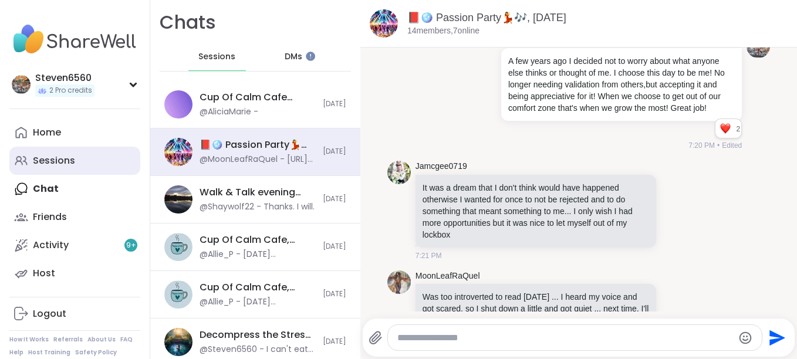
click at [48, 159] on div "Sessions" at bounding box center [54, 160] width 42 height 13
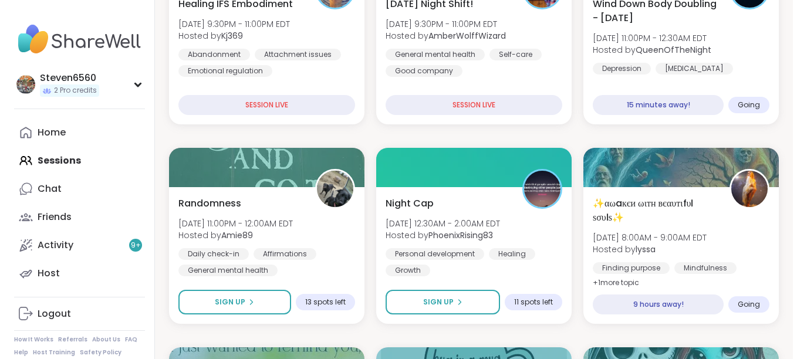
scroll to position [305, 0]
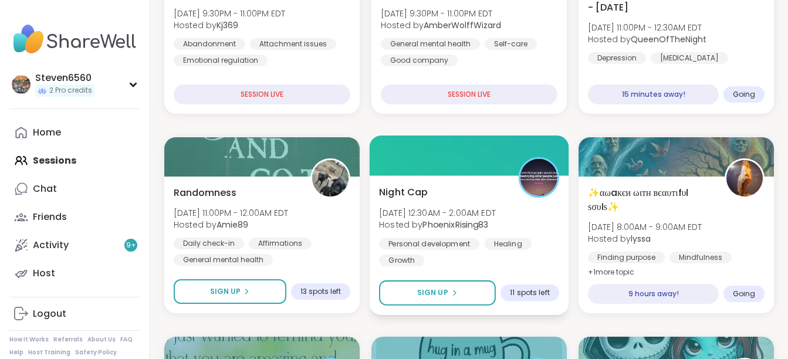
click at [456, 223] on b "PhoenixRising83" at bounding box center [456, 225] width 66 height 12
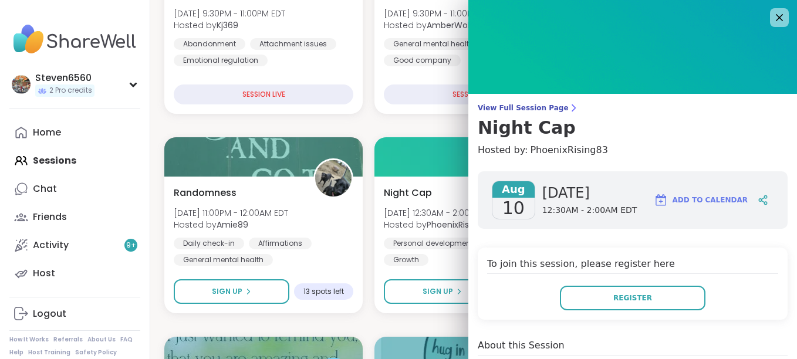
click at [623, 87] on img at bounding box center [632, 47] width 329 height 94
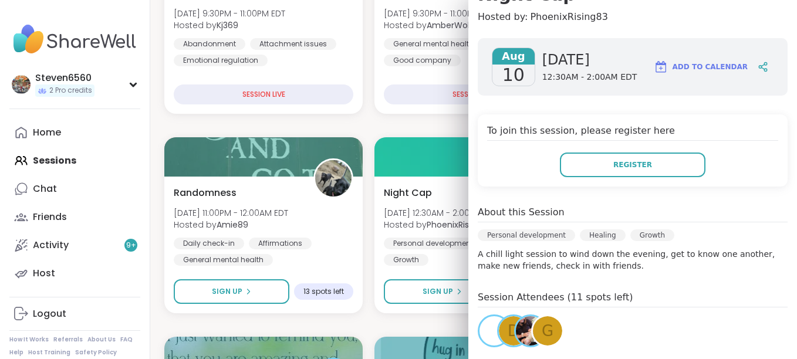
scroll to position [204, 0]
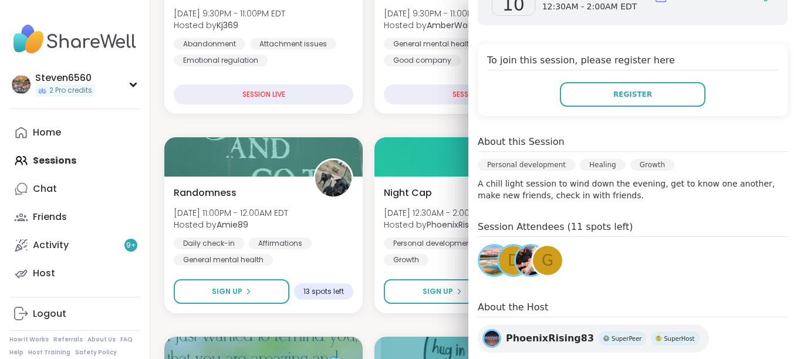
click at [480, 260] on img at bounding box center [494, 260] width 29 height 29
click at [499, 257] on div "D" at bounding box center [513, 260] width 29 height 29
click at [542, 262] on span "G" at bounding box center [548, 261] width 12 height 23
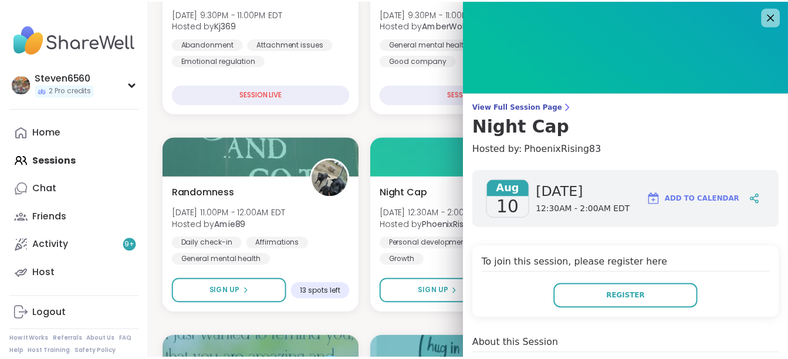
scroll to position [0, 0]
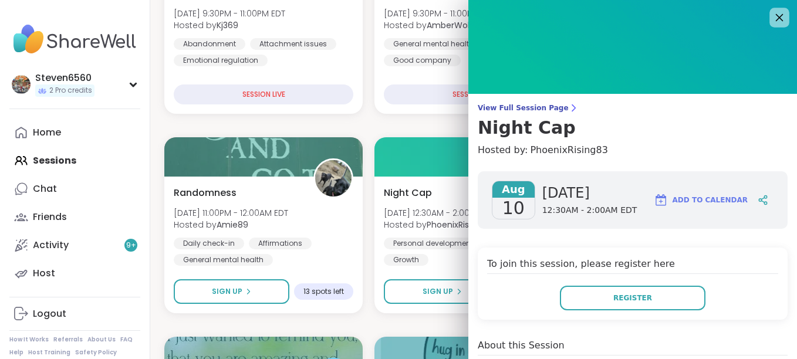
click at [776, 15] on icon at bounding box center [780, 18] width 8 height 8
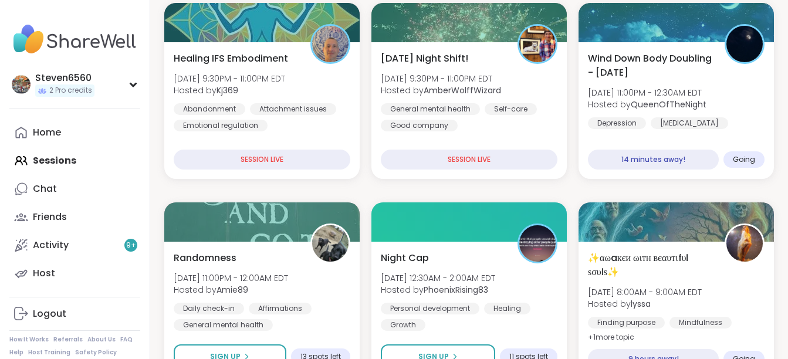
scroll to position [235, 0]
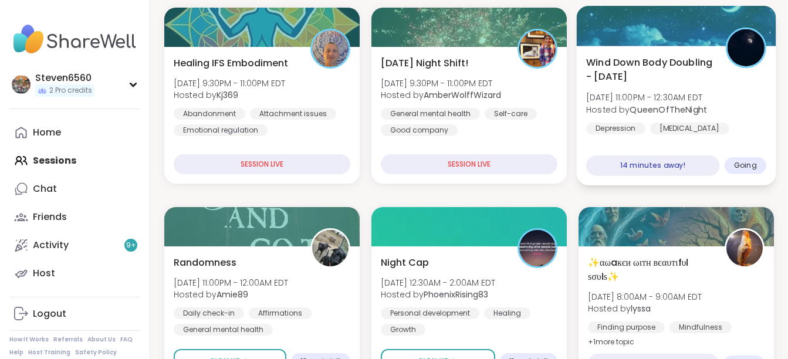
click at [670, 80] on span "Wind Down Body Doubling - Saturday" at bounding box center [649, 69] width 126 height 29
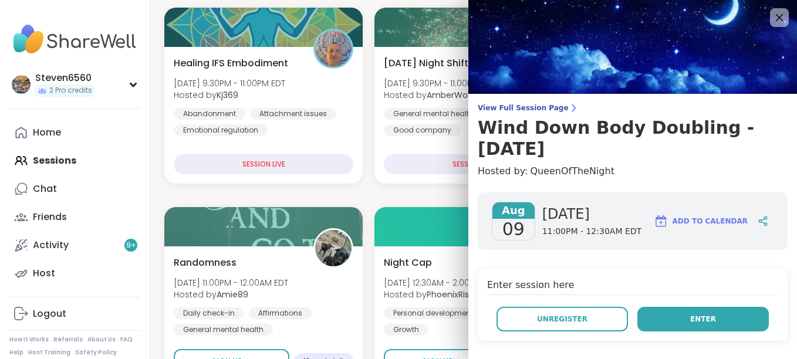
click at [697, 326] on button "Enter" at bounding box center [704, 319] width 132 height 25
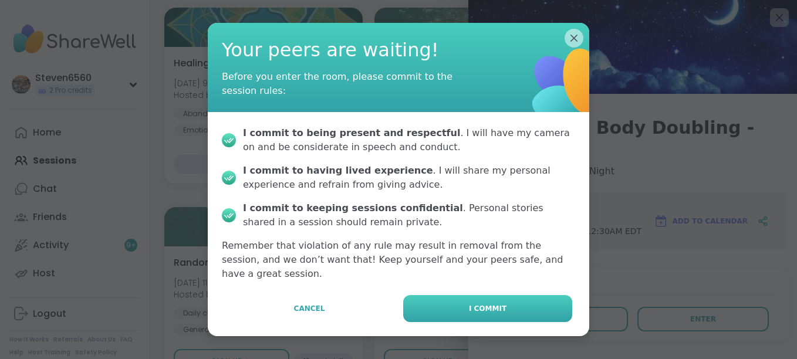
click at [532, 304] on button "I commit" at bounding box center [487, 308] width 169 height 27
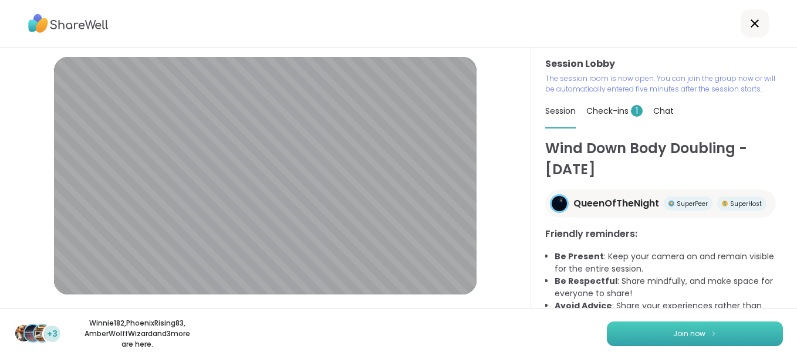
click at [680, 333] on span "Join now" at bounding box center [689, 334] width 32 height 11
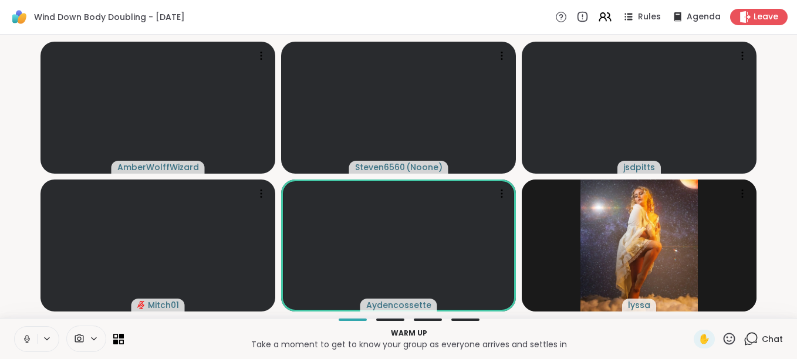
click at [762, 336] on span "Chat" at bounding box center [772, 339] width 21 height 12
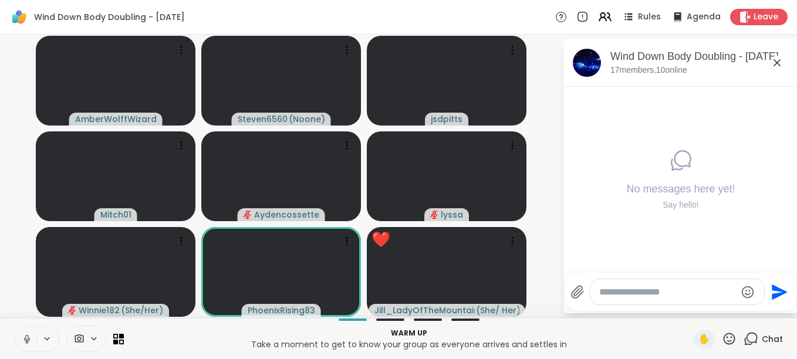
click at [63, 333] on div at bounding box center [69, 339] width 110 height 26
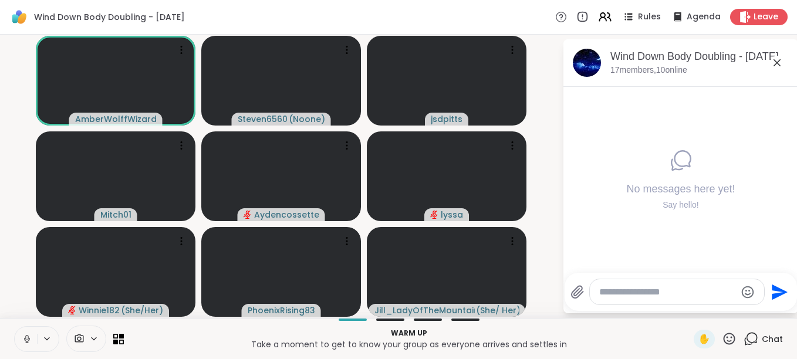
click at [724, 335] on icon at bounding box center [730, 339] width 12 height 12
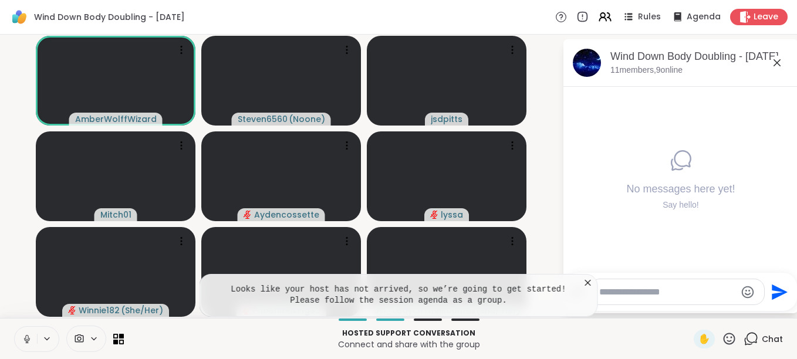
click at [588, 288] on icon at bounding box center [588, 283] width 12 height 12
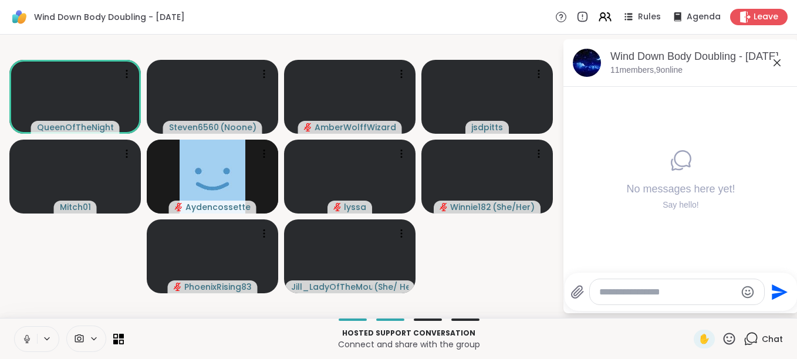
click at [31, 331] on button at bounding box center [26, 339] width 22 height 25
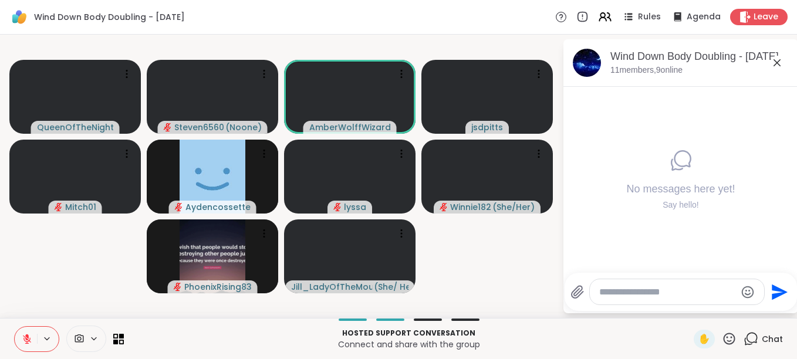
click at [31, 331] on button at bounding box center [26, 339] width 22 height 25
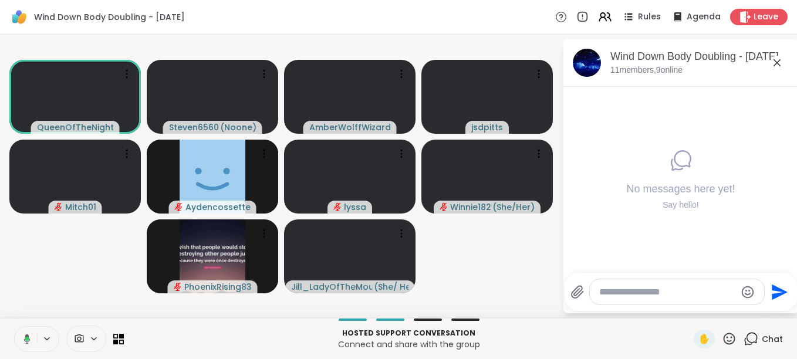
click at [31, 331] on button at bounding box center [25, 339] width 24 height 25
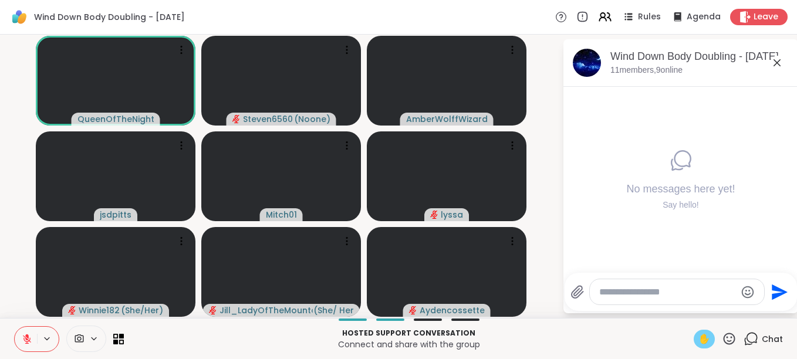
click at [699, 339] on span "✋" at bounding box center [705, 339] width 12 height 14
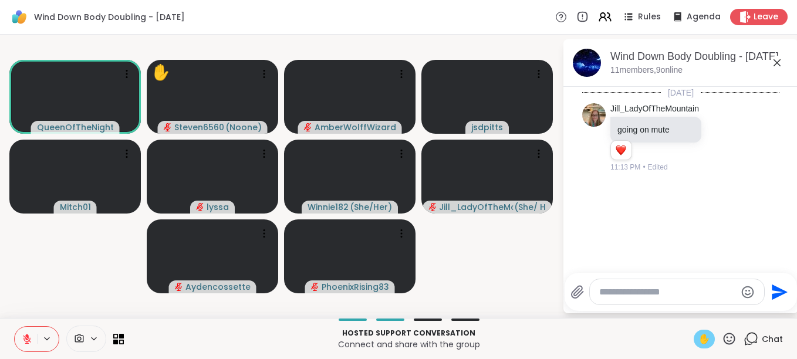
click at [23, 340] on icon at bounding box center [27, 339] width 11 height 11
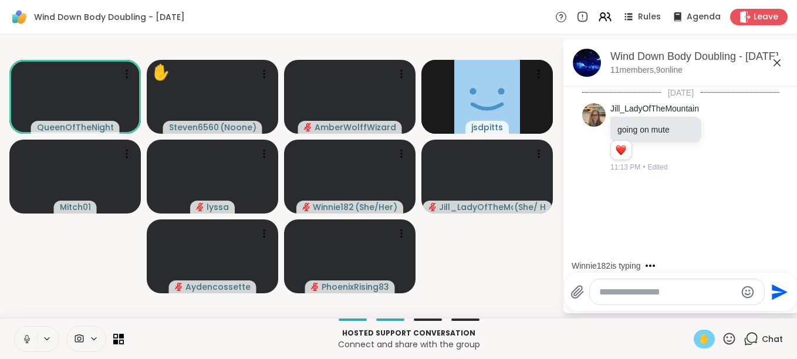
click at [699, 335] on span "✋" at bounding box center [705, 339] width 12 height 14
click at [29, 343] on icon at bounding box center [27, 339] width 11 height 11
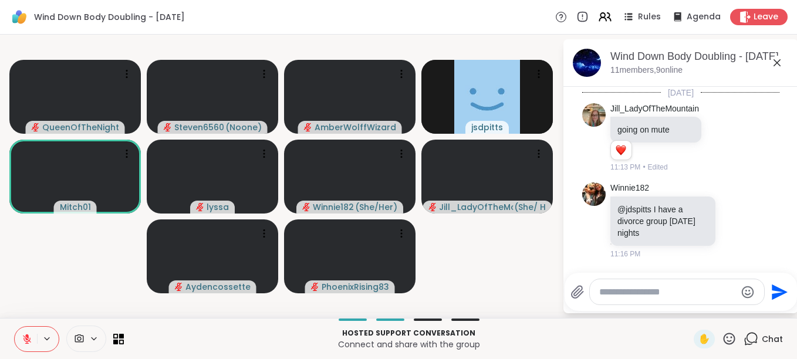
click at [724, 341] on icon at bounding box center [730, 339] width 12 height 12
click at [715, 312] on span "👍" at bounding box center [721, 308] width 12 height 14
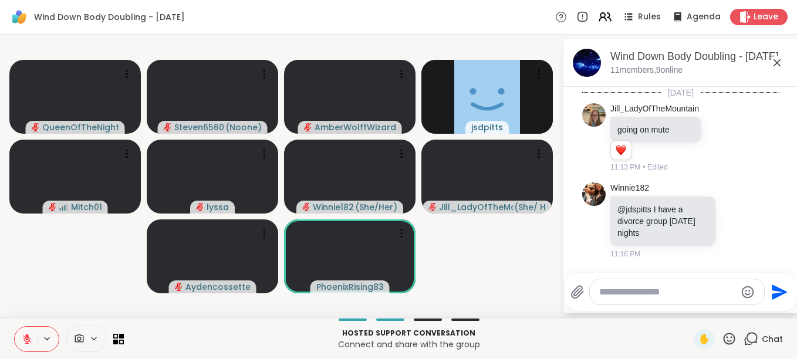
click at [723, 336] on icon at bounding box center [729, 339] width 15 height 15
click at [689, 311] on span "❤️" at bounding box center [695, 308] width 12 height 14
click at [724, 334] on icon at bounding box center [730, 339] width 12 height 12
click at [741, 306] on span "🌟" at bounding box center [747, 308] width 12 height 14
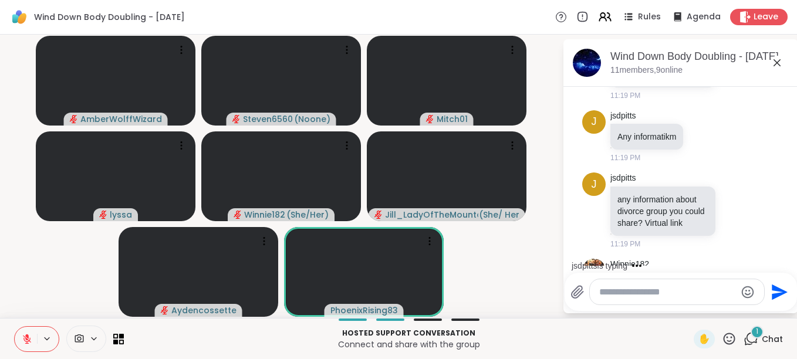
scroll to position [440, 0]
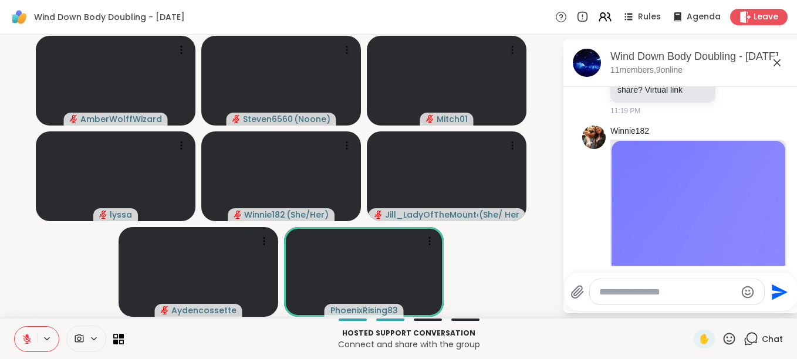
click at [722, 338] on icon at bounding box center [729, 339] width 15 height 15
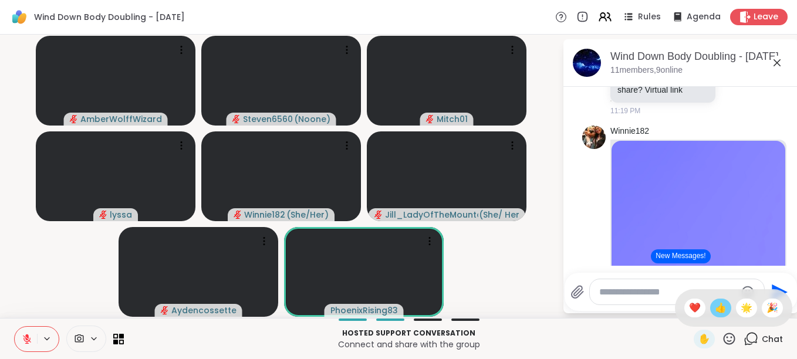
click at [715, 313] on span "👍" at bounding box center [721, 308] width 12 height 14
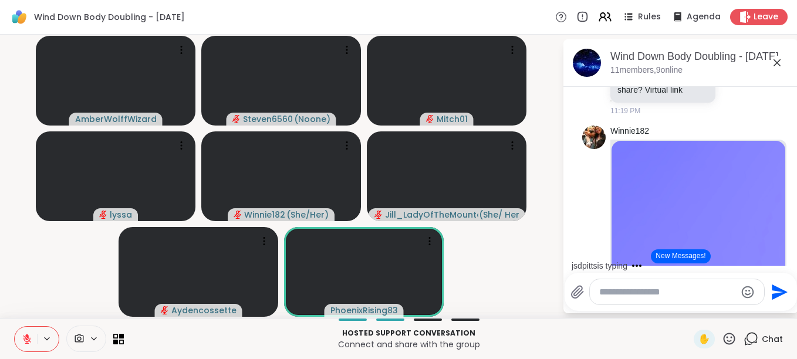
click at [722, 335] on icon at bounding box center [729, 339] width 15 height 15
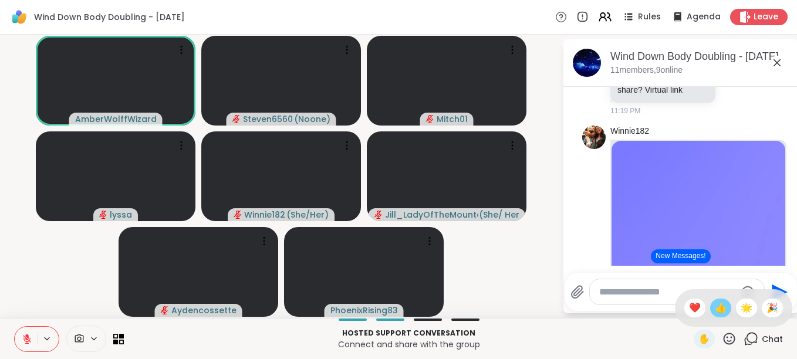
click at [715, 311] on span "👍" at bounding box center [721, 308] width 12 height 14
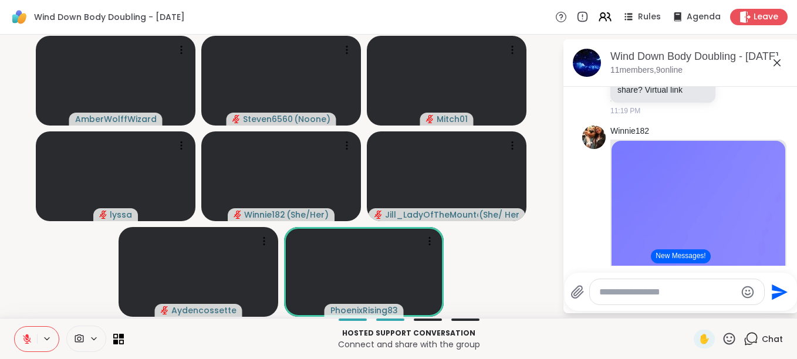
click at [25, 339] on icon at bounding box center [27, 339] width 11 height 11
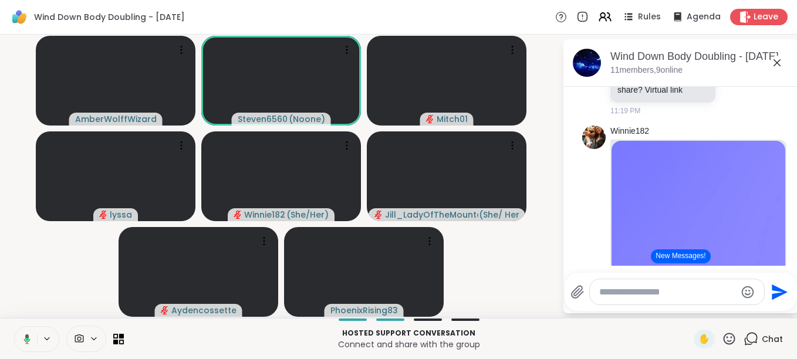
click at [28, 336] on icon at bounding box center [27, 339] width 6 height 10
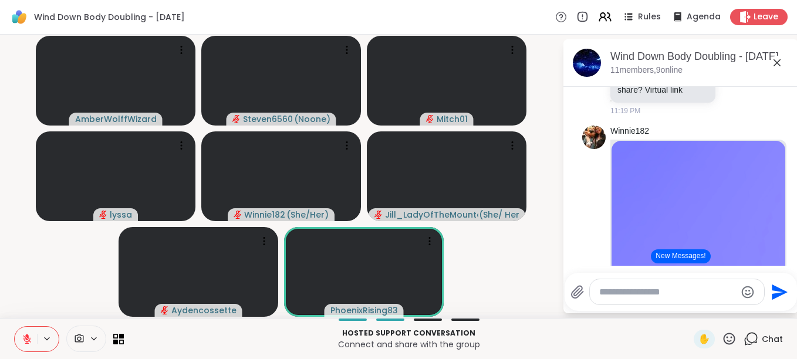
click at [28, 336] on icon at bounding box center [27, 336] width 4 height 5
click at [28, 336] on icon at bounding box center [27, 339] width 11 height 11
click at [28, 336] on icon at bounding box center [27, 336] width 4 height 5
click at [28, 336] on icon at bounding box center [27, 339] width 11 height 11
click at [28, 336] on icon at bounding box center [27, 336] width 4 height 5
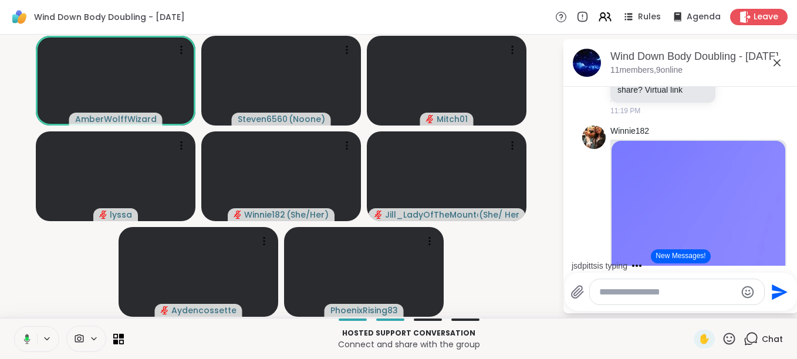
click at [28, 336] on icon at bounding box center [27, 339] width 6 height 10
click at [28, 336] on icon at bounding box center [27, 336] width 4 height 5
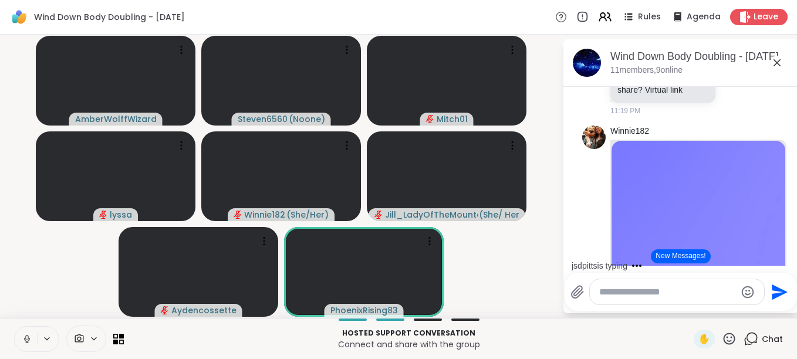
click at [29, 338] on icon at bounding box center [27, 339] width 11 height 11
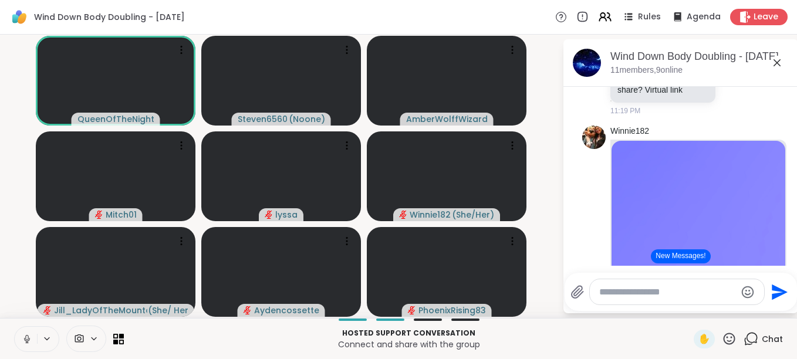
click at [29, 338] on icon at bounding box center [27, 339] width 11 height 11
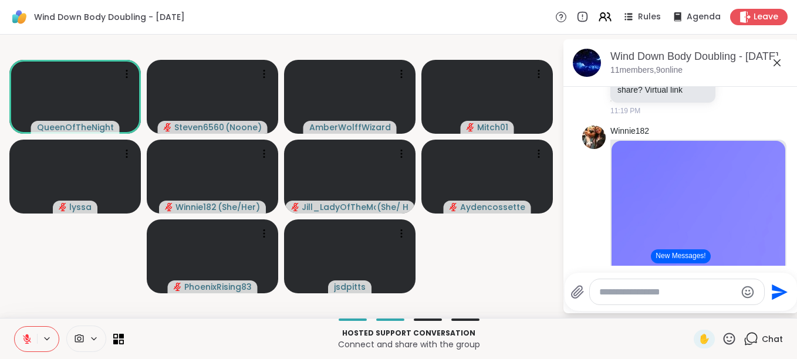
click at [670, 255] on button "New Messages!" at bounding box center [680, 257] width 59 height 14
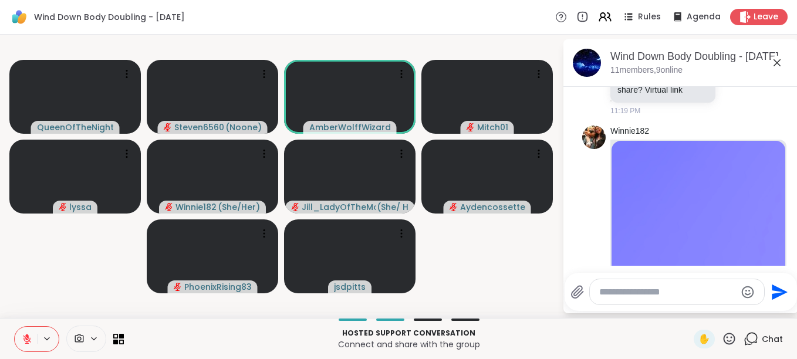
scroll to position [1066, 0]
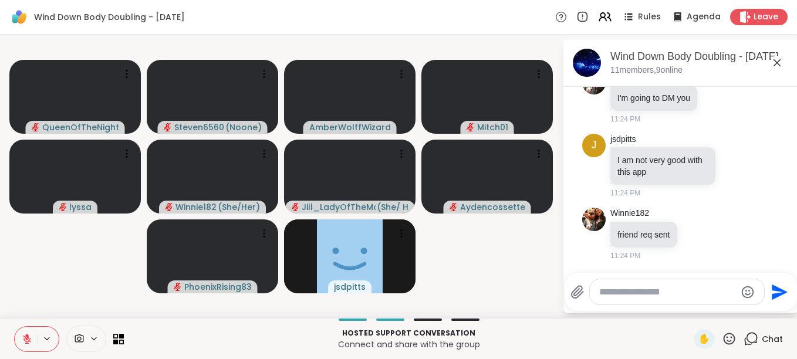
click at [28, 341] on icon at bounding box center [27, 339] width 11 height 11
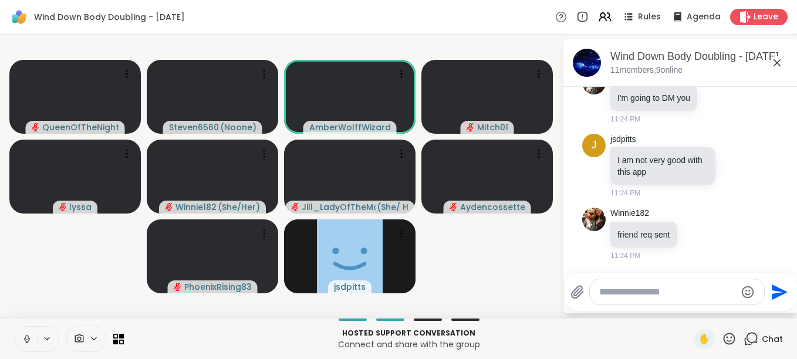
click at [28, 341] on icon at bounding box center [27, 339] width 11 height 11
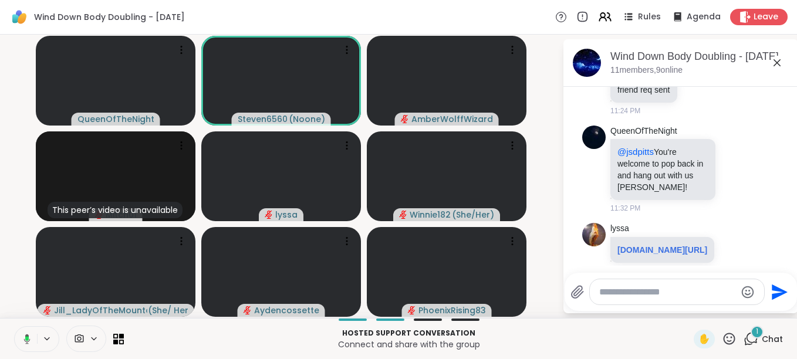
scroll to position [1262, 0]
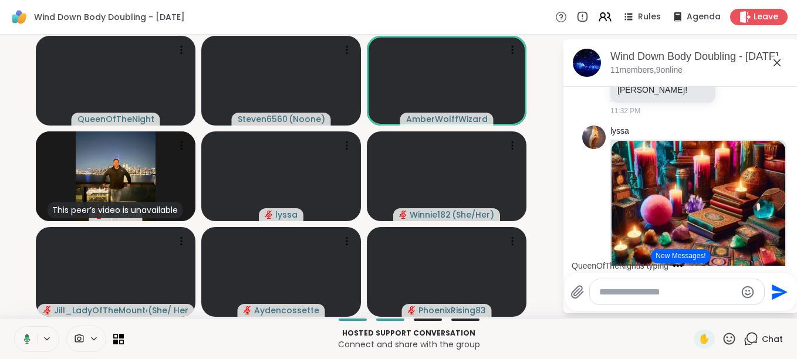
click at [784, 261] on div "QueenOfTheNight is typing" at bounding box center [683, 266] width 230 height 19
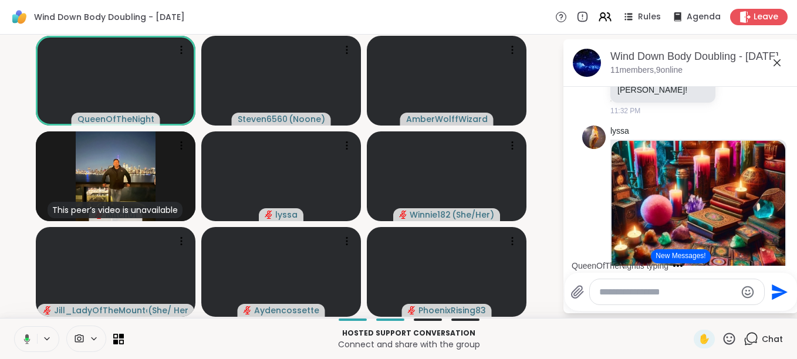
click at [784, 261] on div "QueenOfTheNight is typing" at bounding box center [683, 266] width 230 height 19
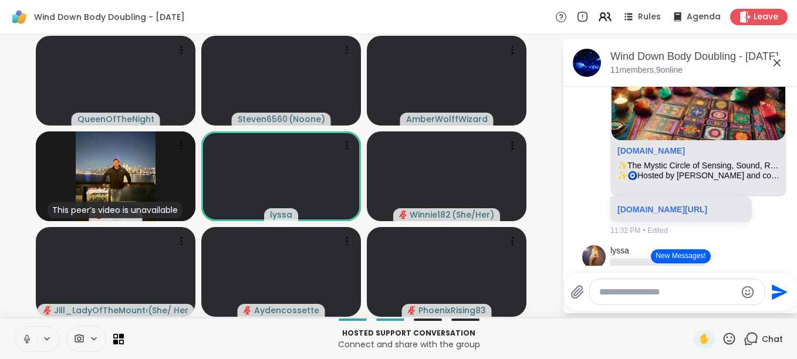
scroll to position [1426, 0]
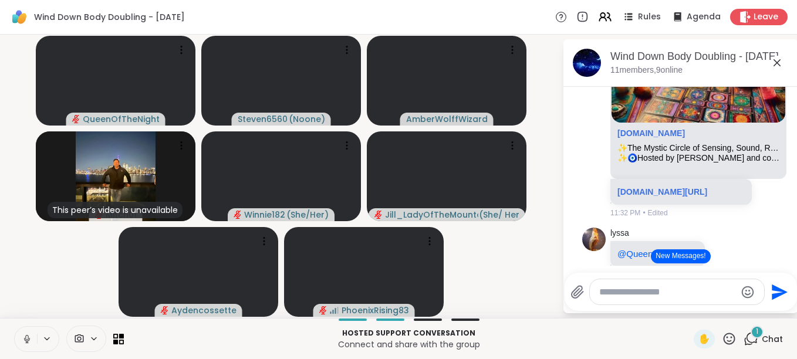
click at [678, 253] on button "New Messages!" at bounding box center [680, 257] width 59 height 14
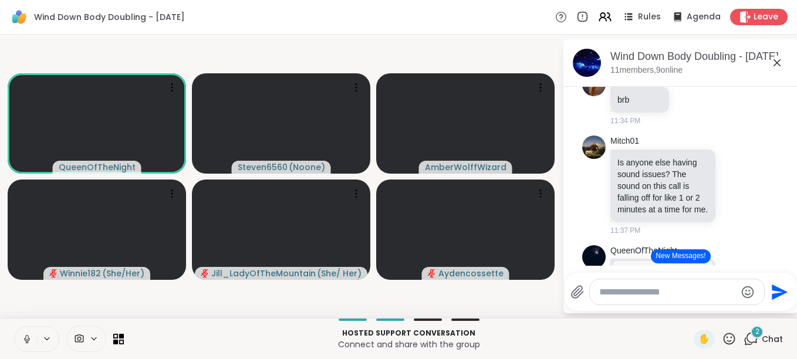
scroll to position [1724, 0]
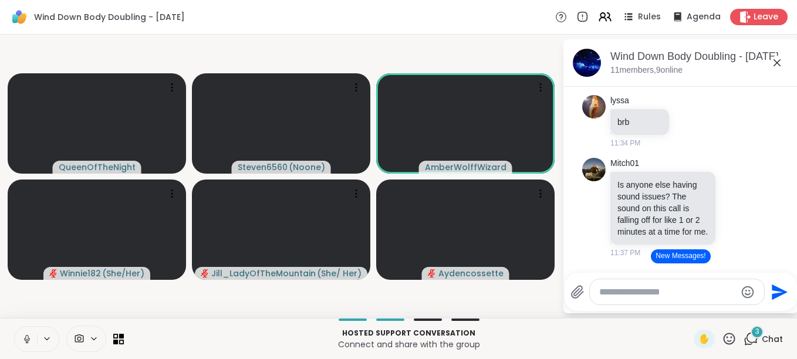
click at [693, 258] on button "New Messages!" at bounding box center [680, 257] width 59 height 14
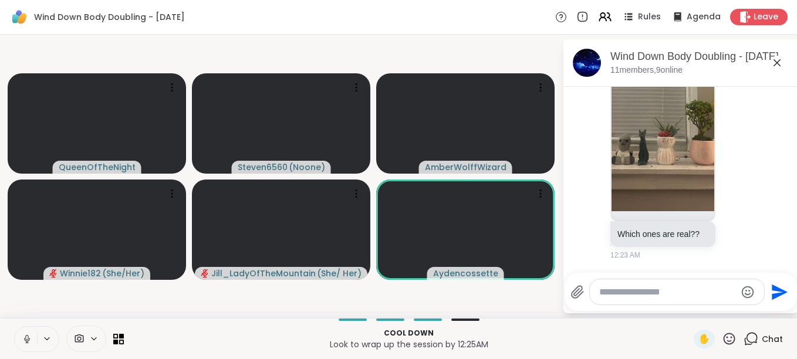
scroll to position [4077, 0]
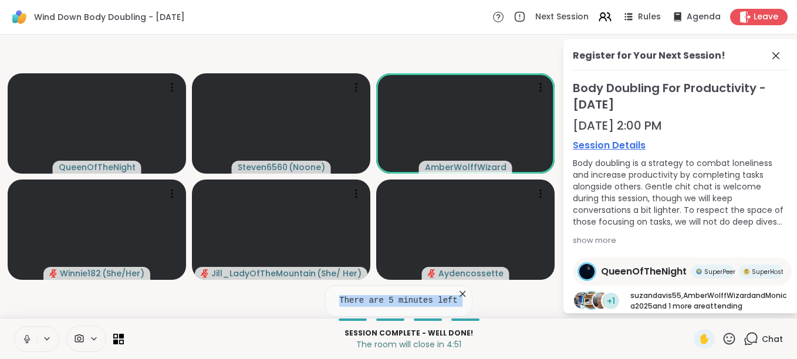
click at [457, 291] on icon at bounding box center [463, 294] width 12 height 12
click at [765, 331] on div "Chat" at bounding box center [763, 339] width 39 height 19
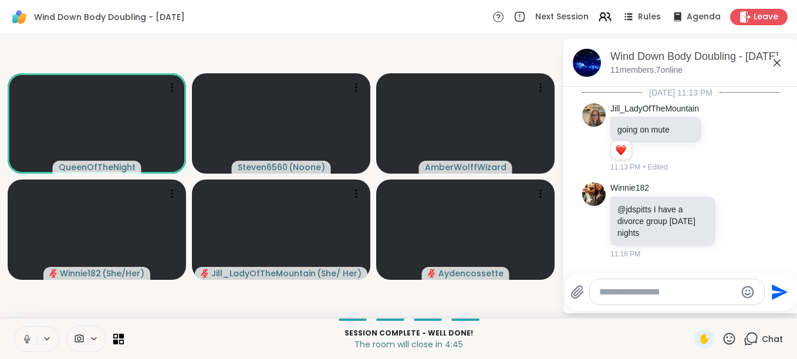
scroll to position [4078, 0]
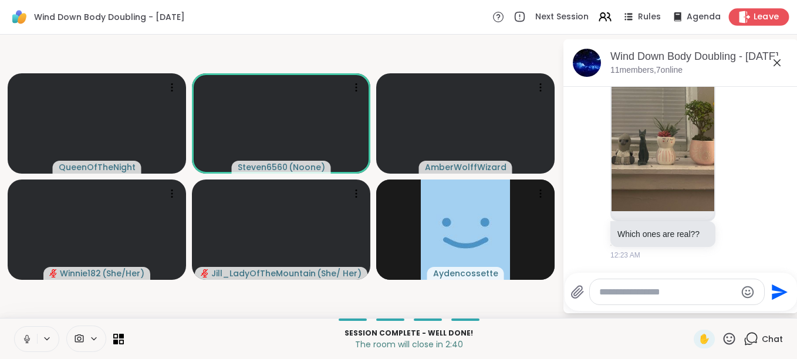
click at [754, 12] on span "Leave" at bounding box center [767, 17] width 26 height 12
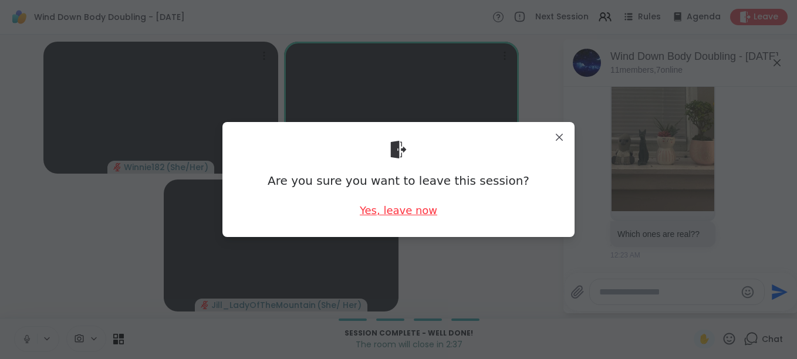
click at [417, 210] on div "Yes, leave now" at bounding box center [398, 210] width 77 height 15
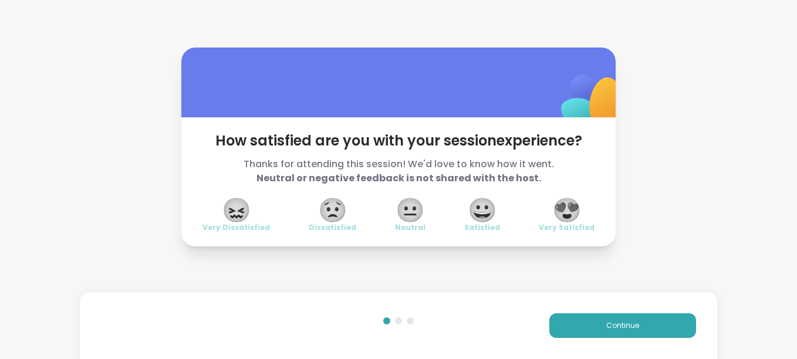
click at [496, 278] on div "How satisfied are you with your session experience? Thanks for attending this s…" at bounding box center [398, 147] width 797 height 294
click at [572, 213] on span "😍" at bounding box center [566, 210] width 29 height 21
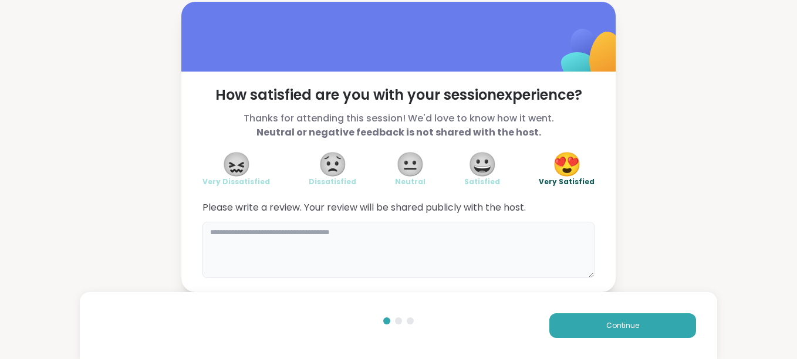
click at [274, 235] on textarea at bounding box center [399, 250] width 392 height 56
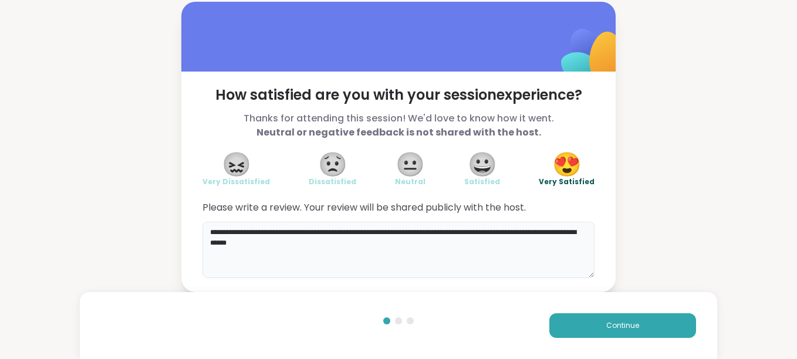
click at [321, 244] on textarea "**********" at bounding box center [399, 250] width 392 height 56
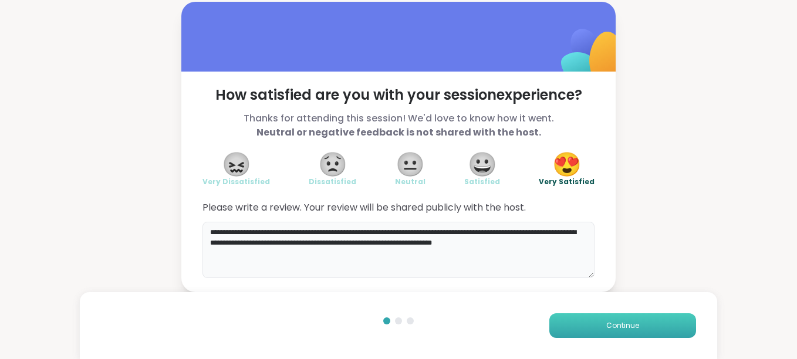
type textarea "**********"
click at [572, 321] on button "Continue" at bounding box center [623, 326] width 147 height 25
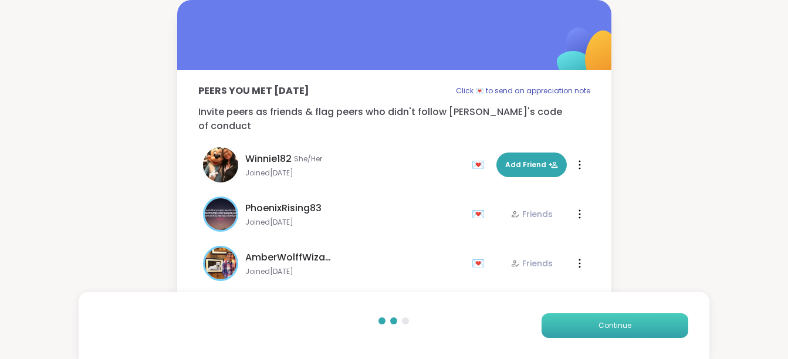
click at [572, 321] on button "Continue" at bounding box center [615, 326] width 147 height 25
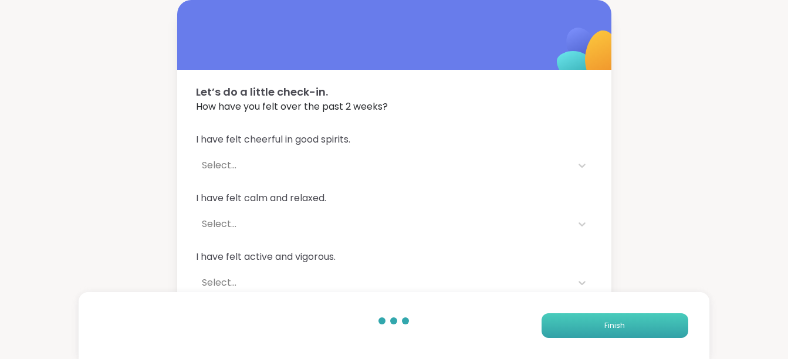
click at [572, 321] on button "Finish" at bounding box center [615, 326] width 147 height 25
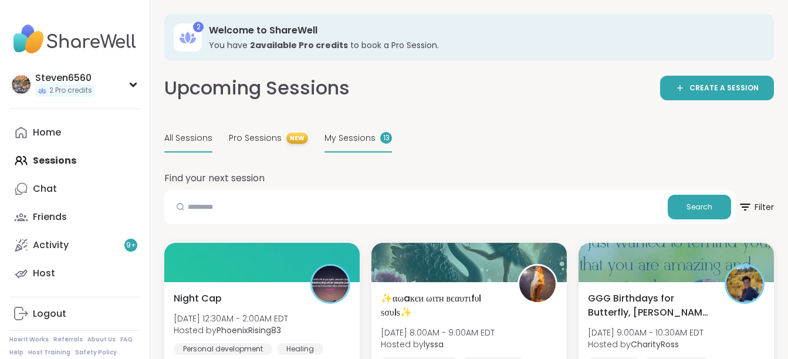
click at [373, 127] on div "My Sessions 13" at bounding box center [359, 139] width 68 height 28
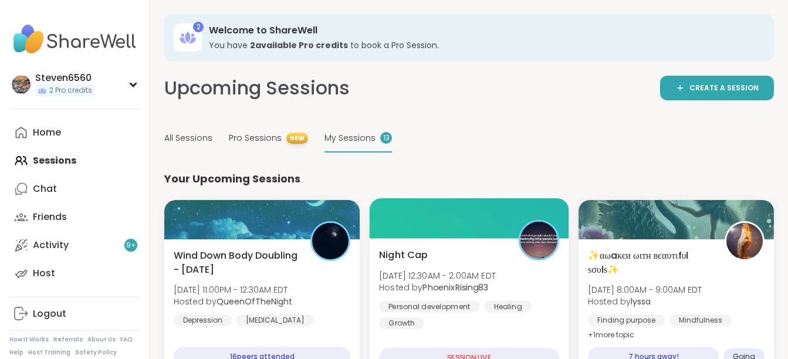
click at [427, 301] on div "Personal development" at bounding box center [429, 307] width 100 height 12
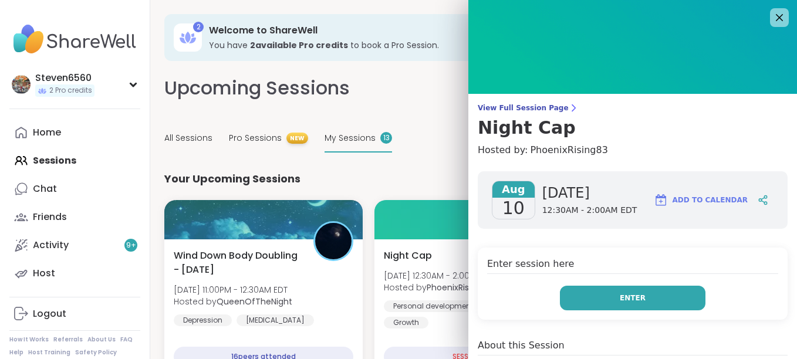
click at [582, 296] on button "Enter" at bounding box center [633, 298] width 146 height 25
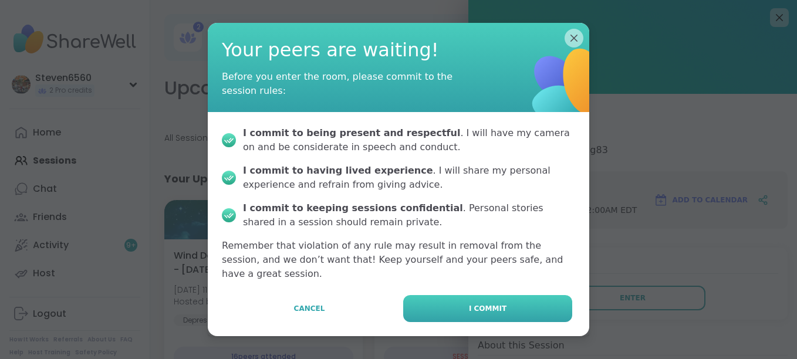
click at [483, 295] on button "I commit" at bounding box center [487, 308] width 169 height 27
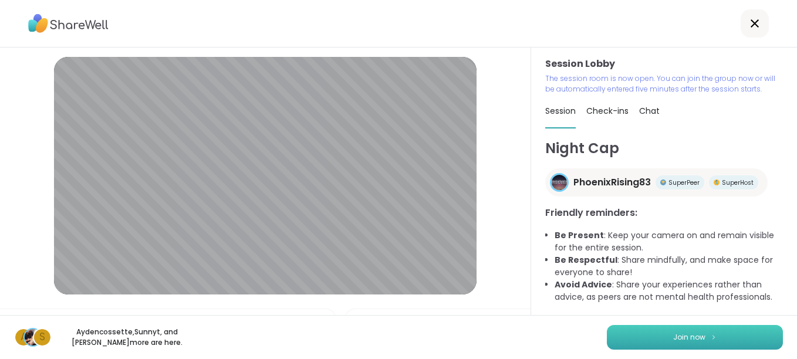
click at [687, 343] on button "Join now" at bounding box center [695, 337] width 176 height 25
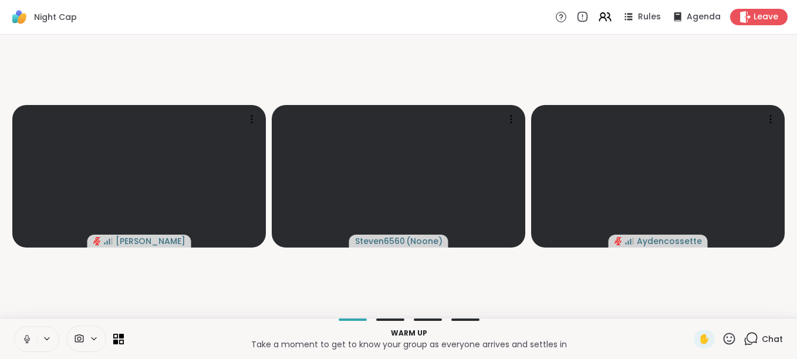
click at [762, 336] on span "Chat" at bounding box center [772, 339] width 21 height 12
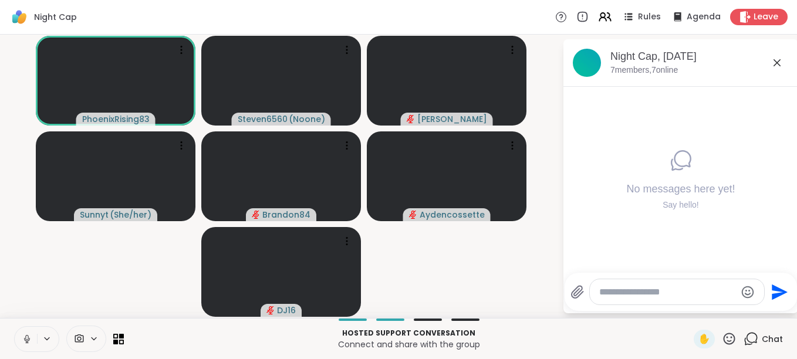
click at [30, 339] on icon at bounding box center [27, 339] width 11 height 11
click at [607, 302] on div at bounding box center [677, 291] width 174 height 25
click at [611, 292] on textarea "Type your message" at bounding box center [667, 292] width 137 height 12
click at [581, 289] on icon at bounding box center [578, 292] width 14 height 14
click at [0, 0] on input "file" at bounding box center [0, 0] width 0 height 0
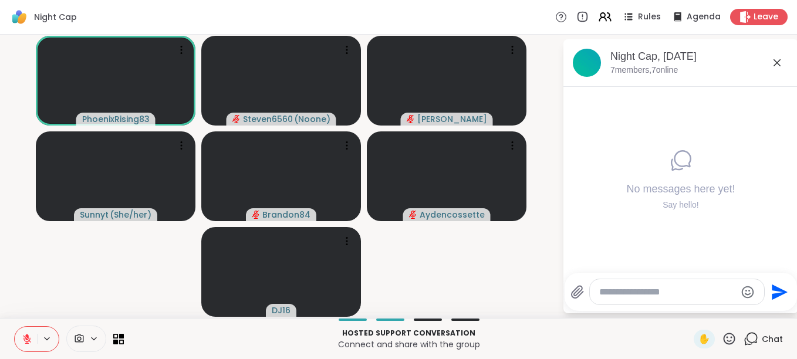
click at [608, 292] on textarea "Type your message" at bounding box center [667, 292] width 137 height 12
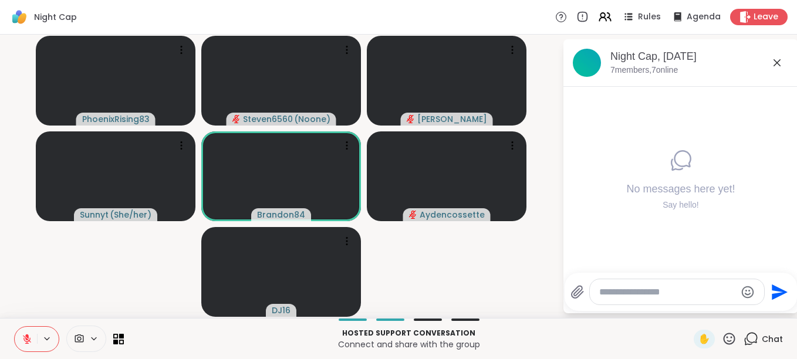
click at [701, 296] on textarea "Type your message" at bounding box center [667, 292] width 137 height 12
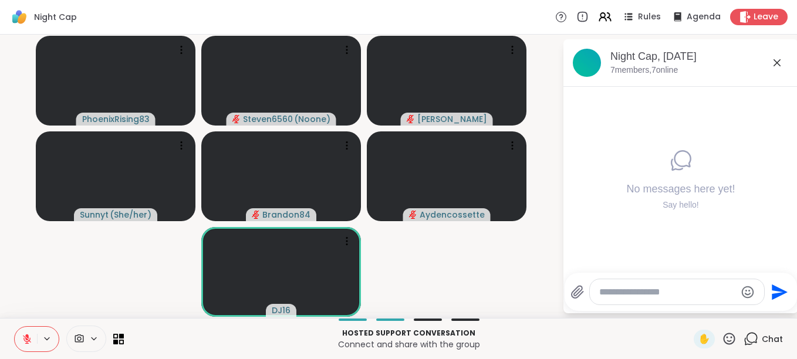
click at [154, 253] on video-player-container "PhoenixRising83 Steven6560 ( Noone ) Sandra_D Sunnyt ( She/her ) Brandon84 Ayde…" at bounding box center [281, 176] width 548 height 274
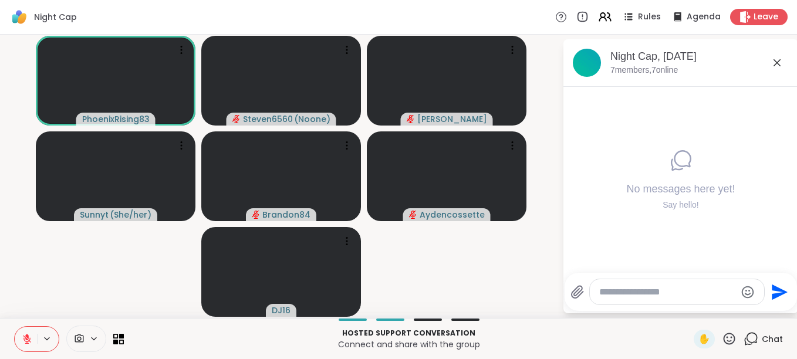
click at [25, 341] on icon at bounding box center [27, 339] width 8 height 8
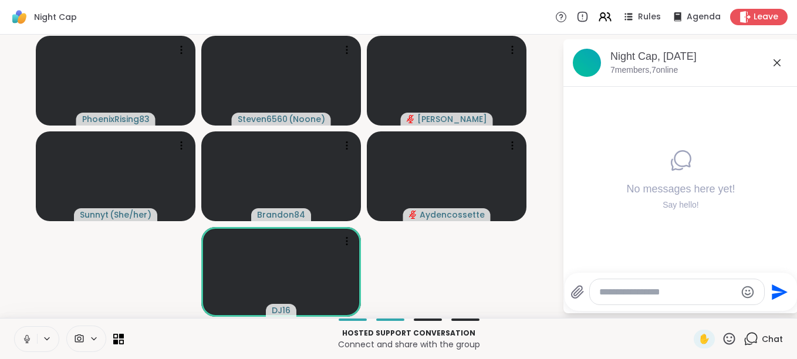
click at [25, 341] on icon at bounding box center [27, 339] width 11 height 11
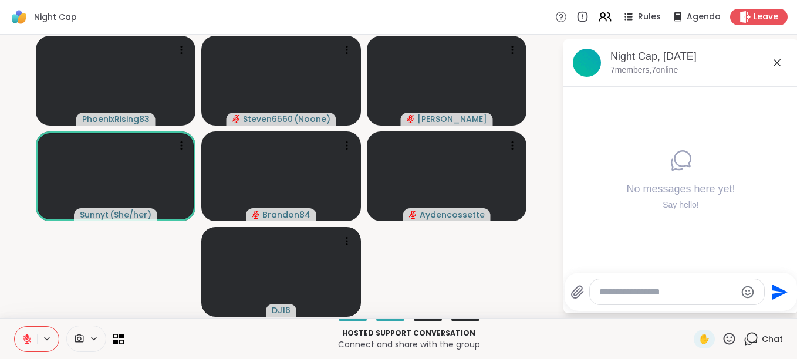
click at [27, 339] on icon at bounding box center [27, 339] width 8 height 8
click at [27, 339] on icon at bounding box center [27, 339] width 11 height 11
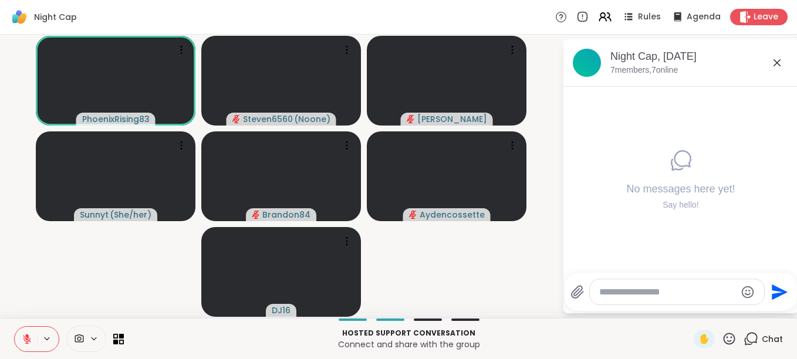
click at [27, 339] on icon at bounding box center [27, 339] width 8 height 8
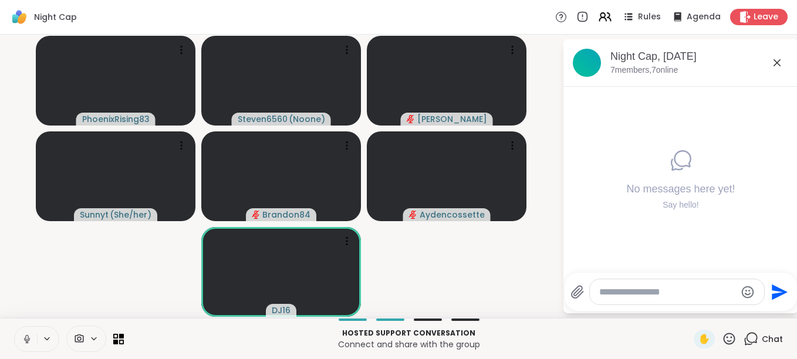
click at [30, 346] on button at bounding box center [26, 339] width 22 height 25
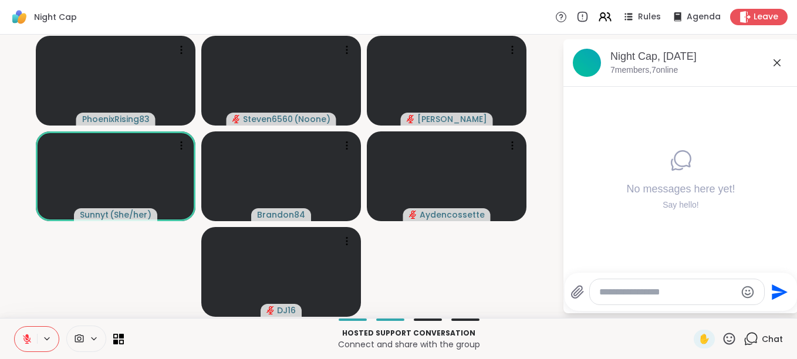
click at [723, 336] on icon at bounding box center [729, 339] width 15 height 15
click at [767, 306] on span "🎉" at bounding box center [773, 308] width 12 height 14
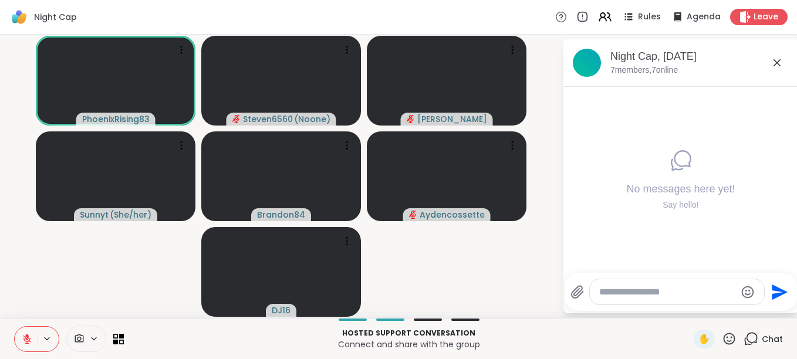
click at [27, 343] on icon at bounding box center [27, 339] width 8 height 8
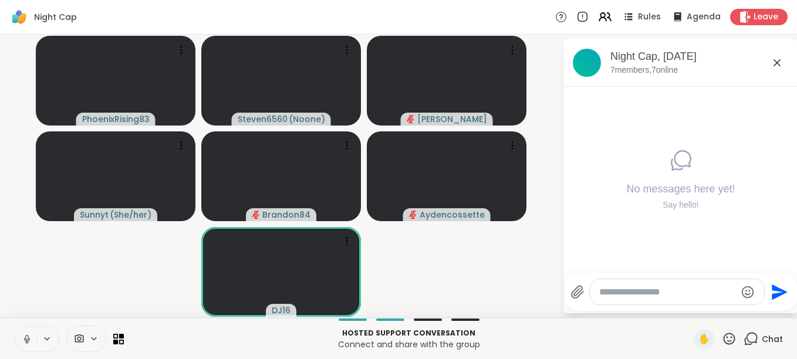
click at [28, 347] on button at bounding box center [26, 339] width 22 height 25
click at [28, 343] on button at bounding box center [26, 339] width 22 height 25
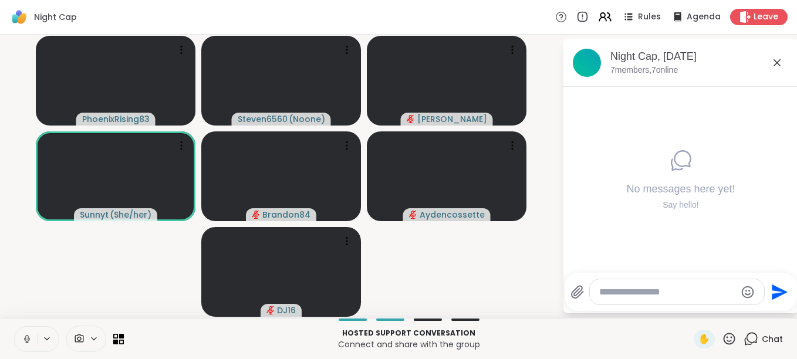
click at [724, 337] on icon at bounding box center [730, 339] width 12 height 12
click at [741, 304] on span "🌟" at bounding box center [747, 308] width 12 height 14
click at [26, 337] on icon at bounding box center [27, 339] width 11 height 11
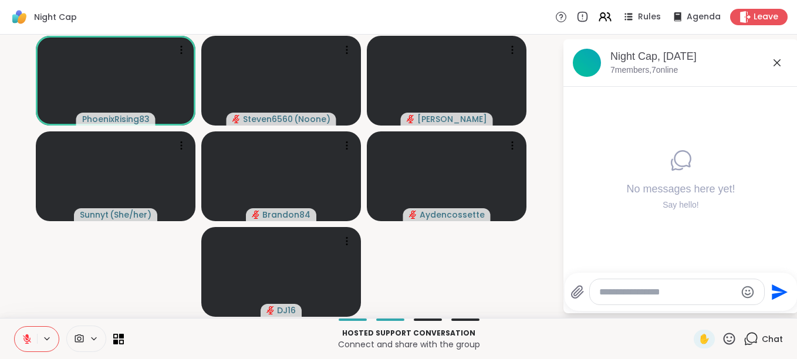
click at [21, 337] on button at bounding box center [26, 339] width 22 height 25
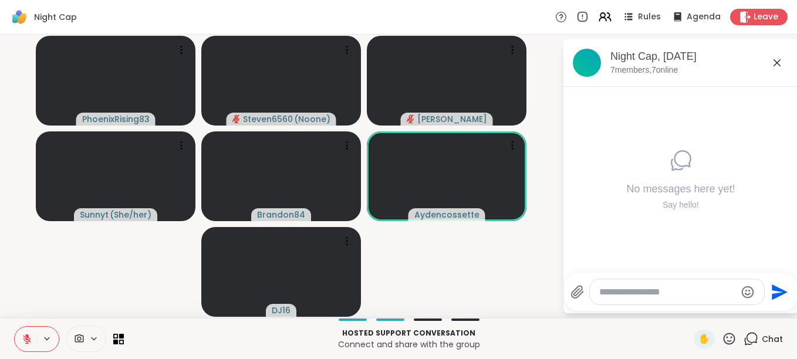
click at [490, 266] on video-player-container "PhoenixRising83 Steven6560 ( Noone ) Sandra_D Sunnyt ( She/her ) Brandon84 Ayde…" at bounding box center [281, 176] width 548 height 274
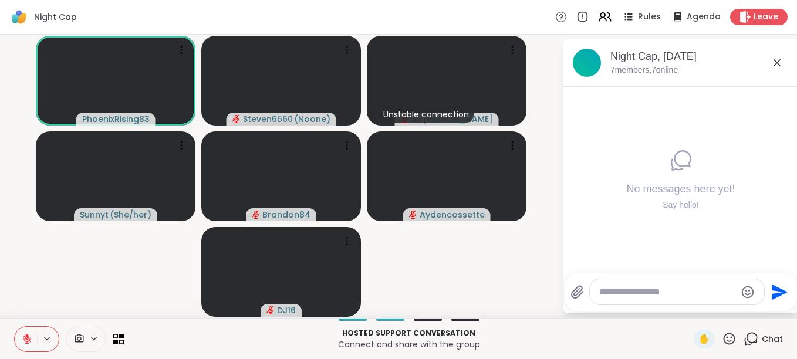
click at [27, 335] on icon at bounding box center [27, 336] width 4 height 5
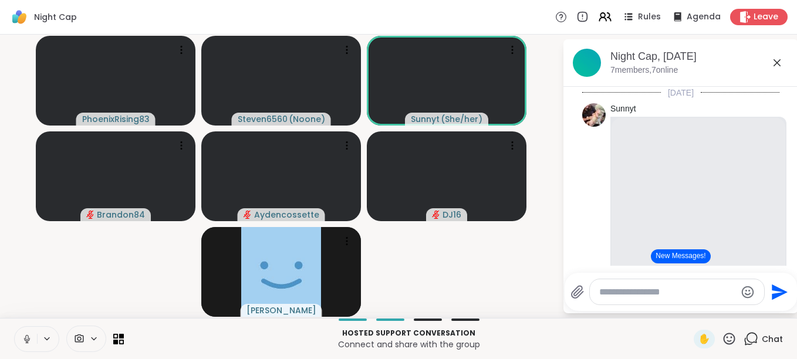
click at [659, 250] on button "New Messages!" at bounding box center [680, 257] width 59 height 14
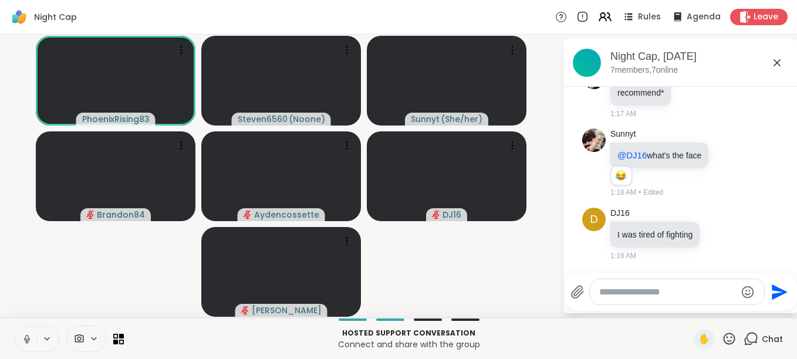
scroll to position [542, 0]
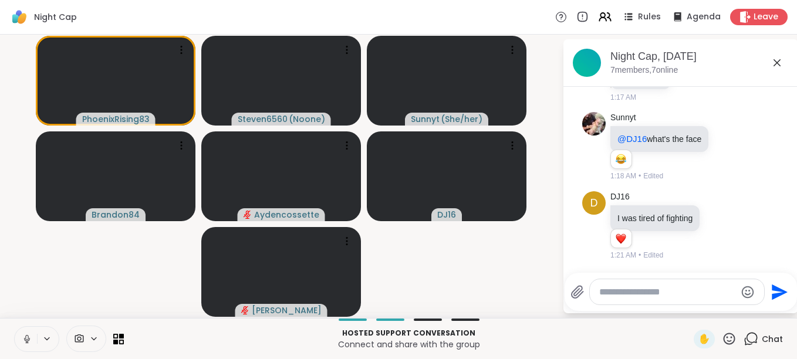
click at [724, 337] on icon at bounding box center [730, 339] width 12 height 12
click at [710, 310] on div "👍" at bounding box center [720, 308] width 21 height 19
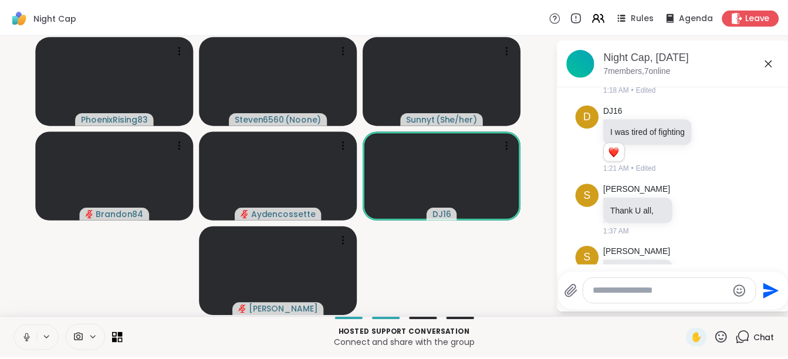
scroll to position [668, 0]
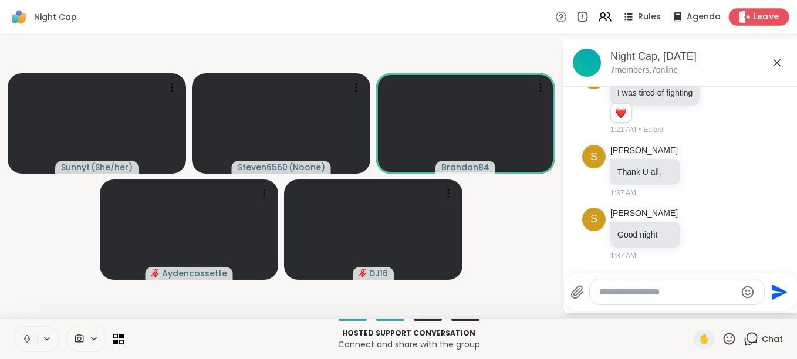
click at [744, 11] on div "Leave" at bounding box center [759, 16] width 60 height 17
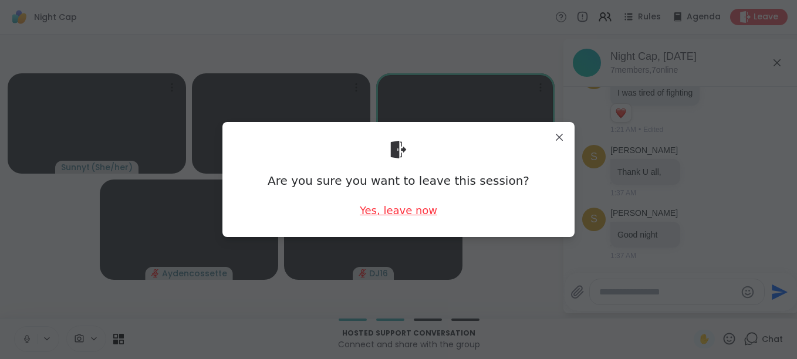
click at [383, 209] on div "Yes, leave now" at bounding box center [398, 210] width 77 height 15
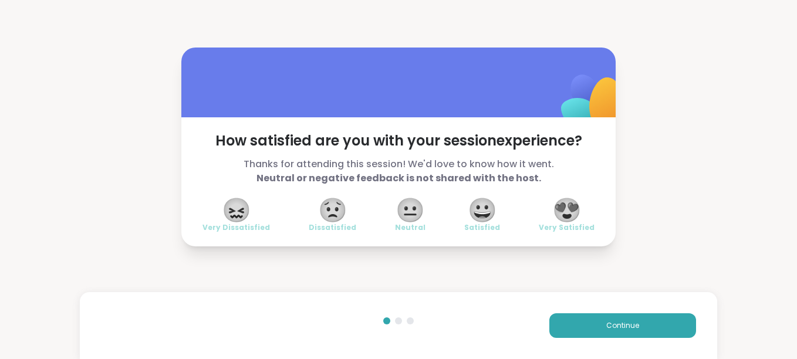
click at [574, 210] on span "😍" at bounding box center [566, 210] width 29 height 21
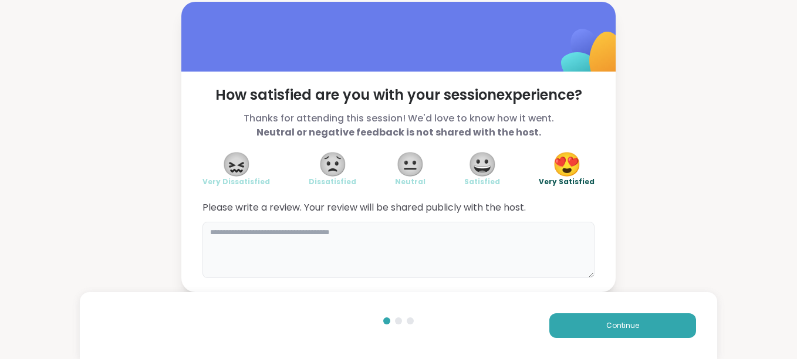
click at [264, 245] on textarea at bounding box center [399, 250] width 392 height 56
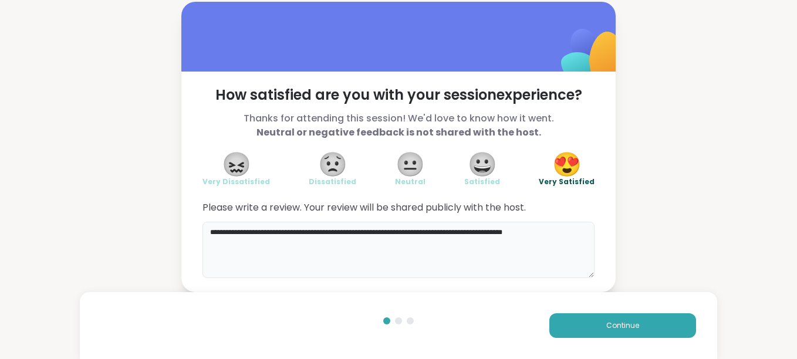
click at [557, 235] on textarea "**********" at bounding box center [399, 250] width 392 height 56
click at [571, 235] on textarea "**********" at bounding box center [399, 250] width 392 height 56
click at [368, 244] on textarea "**********" at bounding box center [399, 250] width 392 height 56
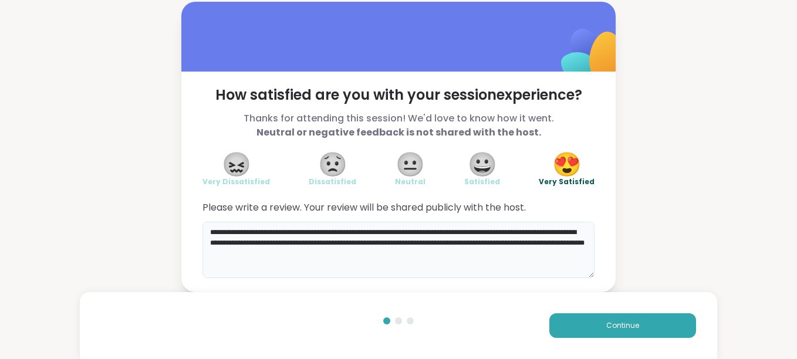
click at [375, 255] on textarea "**********" at bounding box center [399, 250] width 392 height 56
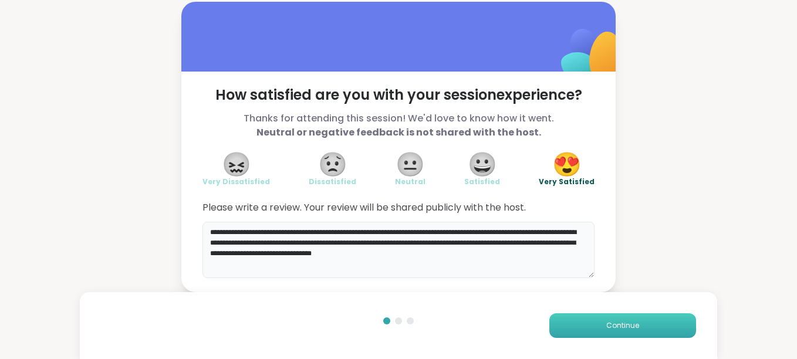
type textarea "**********"
click at [570, 323] on button "Continue" at bounding box center [623, 326] width 147 height 25
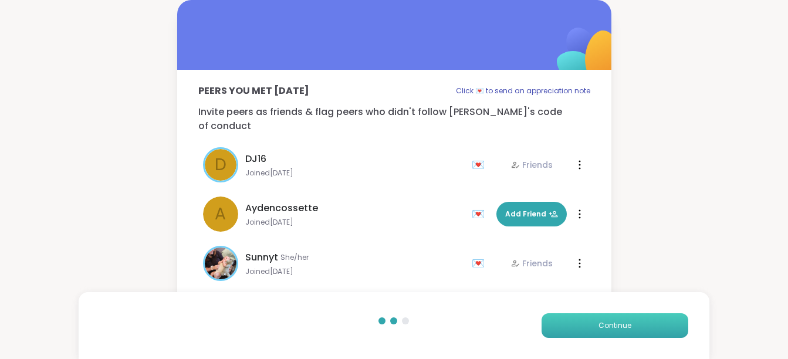
click at [570, 323] on button "Continue" at bounding box center [615, 326] width 147 height 25
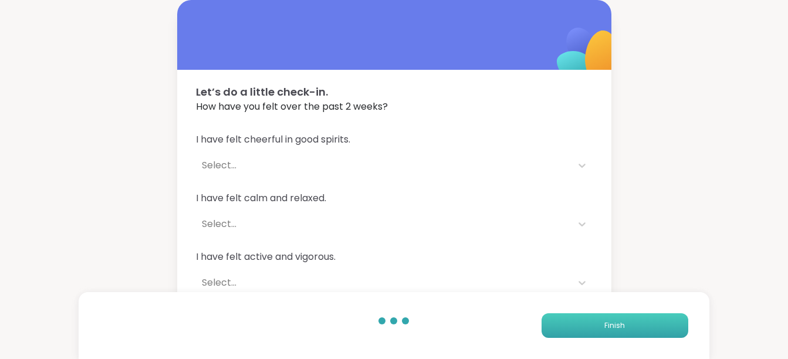
click at [570, 323] on button "Finish" at bounding box center [615, 326] width 147 height 25
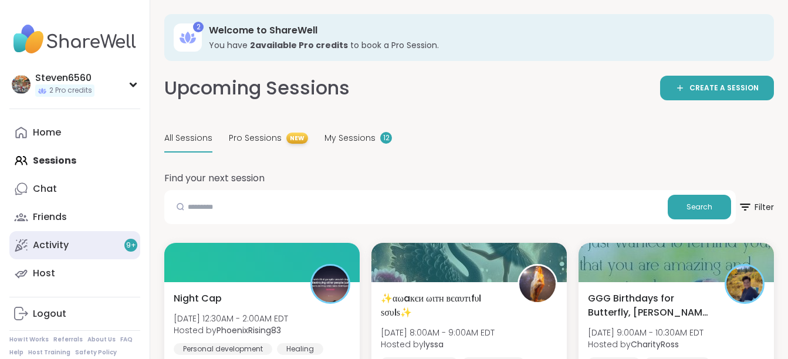
click at [45, 241] on div "Activity 9 +" at bounding box center [51, 245] width 36 height 13
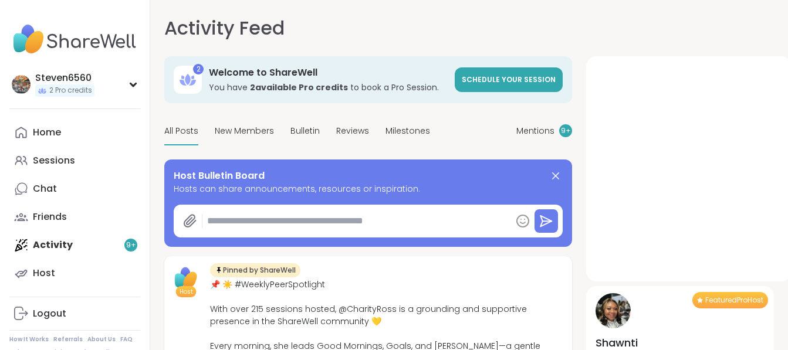
type textarea "*"
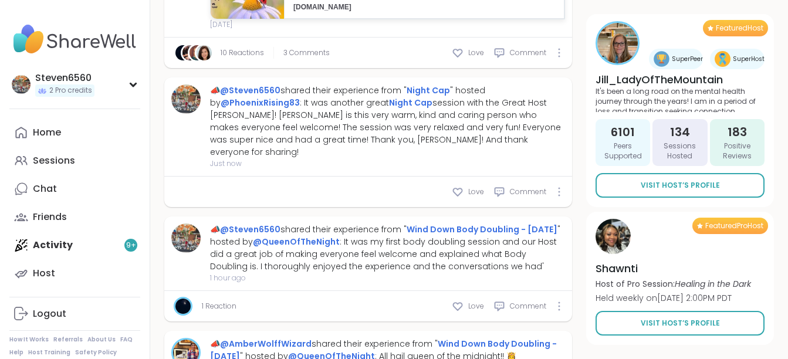
scroll to position [478, 0]
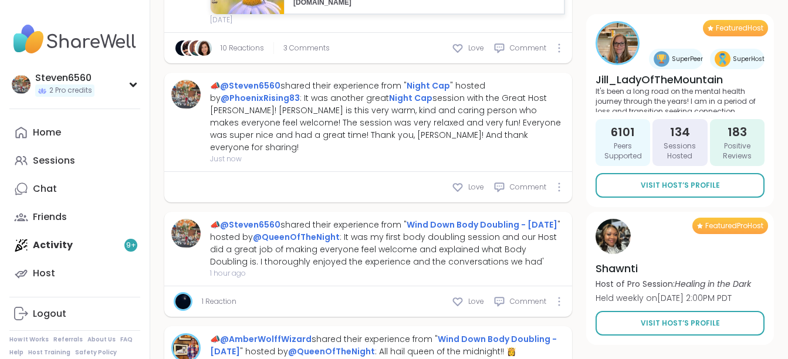
click at [191, 311] on div at bounding box center [183, 301] width 19 height 19
click at [188, 309] on img at bounding box center [183, 301] width 15 height 15
click at [184, 309] on img at bounding box center [183, 301] width 15 height 15
click at [52, 160] on div "Sessions" at bounding box center [54, 160] width 42 height 13
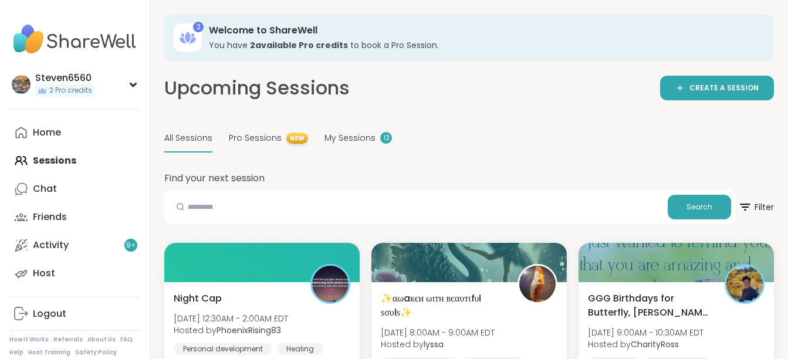
click at [48, 157] on div "Home Sessions Chat Friends Activity 9 + Host" at bounding box center [74, 203] width 131 height 169
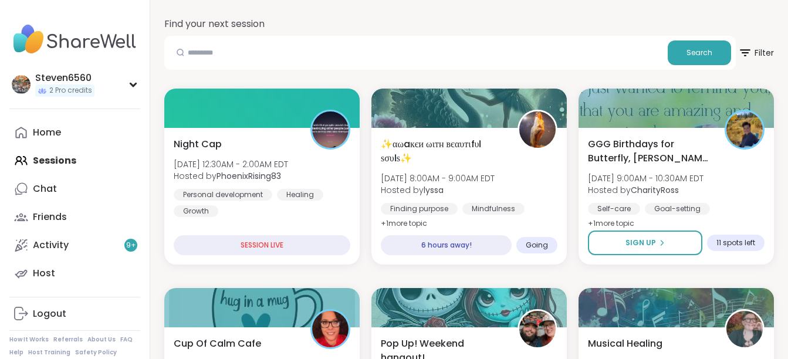
scroll to position [157, 0]
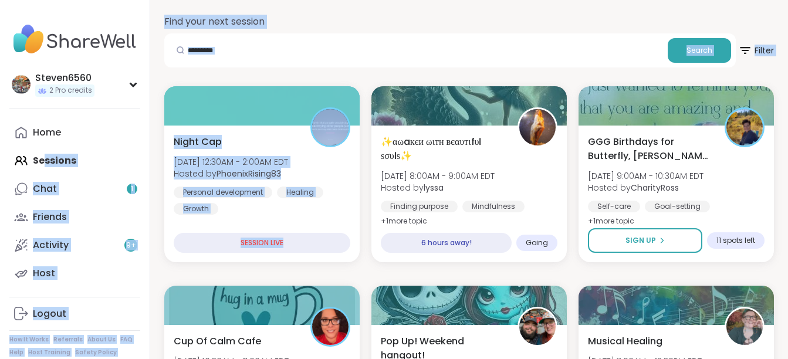
drag, startPoint x: 285, startPoint y: 251, endPoint x: 43, endPoint y: 150, distance: 261.3
click at [58, 188] on link "Chat 1" at bounding box center [74, 189] width 131 height 28
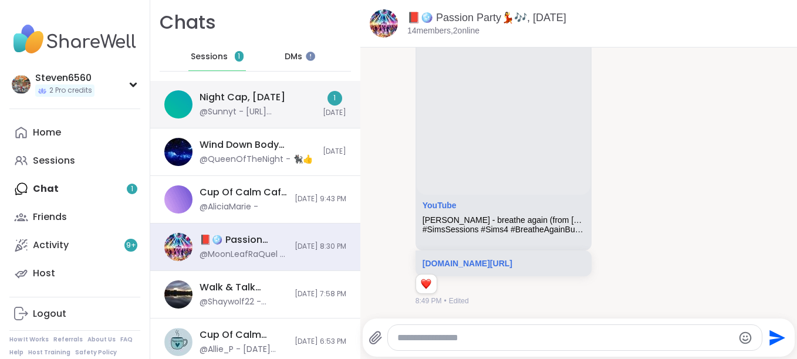
click at [258, 103] on div "Night Cap, Aug 10" at bounding box center [243, 97] width 86 height 13
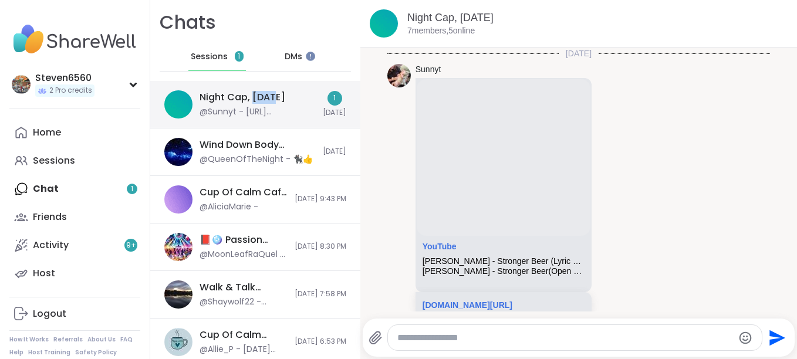
scroll to position [876, 0]
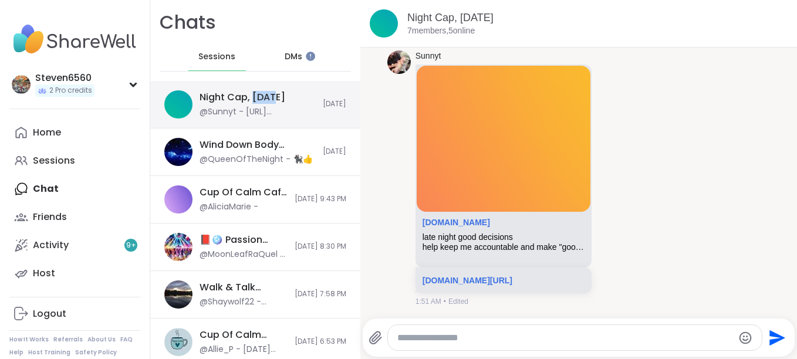
click at [258, 103] on div "Night Cap, Aug 10" at bounding box center [243, 97] width 86 height 13
click at [456, 276] on link "sharewellnow.com/session/eee01ea6-aa7d-4d7c-9e2a-ab5076e41423" at bounding box center [468, 280] width 90 height 9
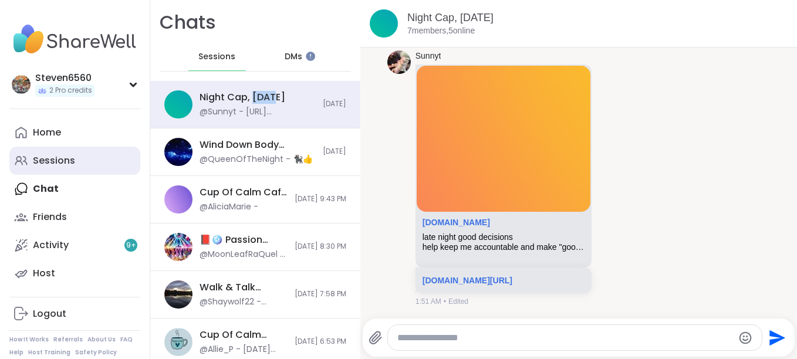
click at [75, 159] on link "Sessions" at bounding box center [74, 161] width 131 height 28
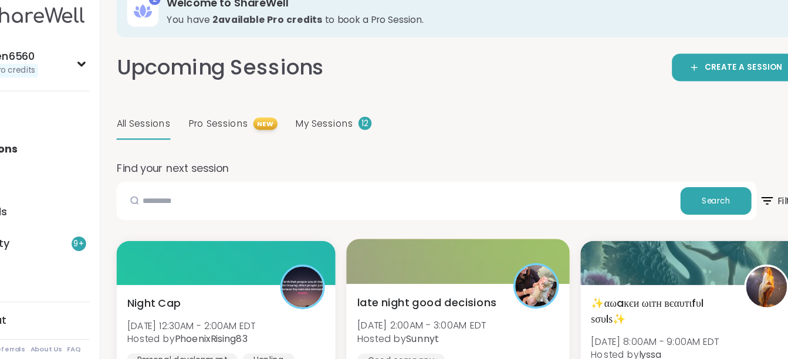
click at [463, 296] on span "late night good decisions" at bounding box center [441, 298] width 124 height 14
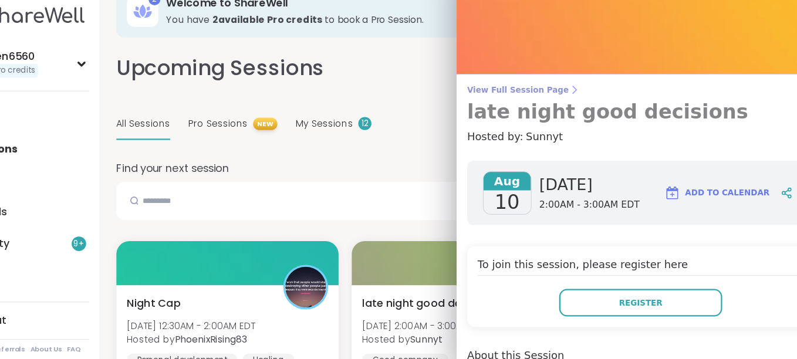
click at [631, 123] on h3 "late night good decisions" at bounding box center [633, 127] width 310 height 21
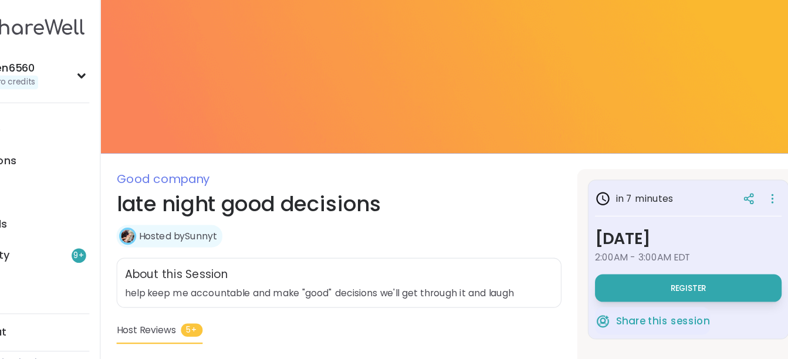
click at [622, 60] on img at bounding box center [469, 77] width 638 height 154
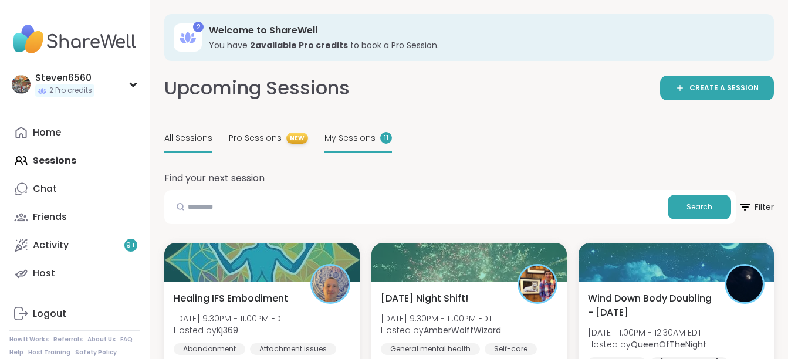
click at [365, 139] on span "My Sessions" at bounding box center [350, 138] width 51 height 12
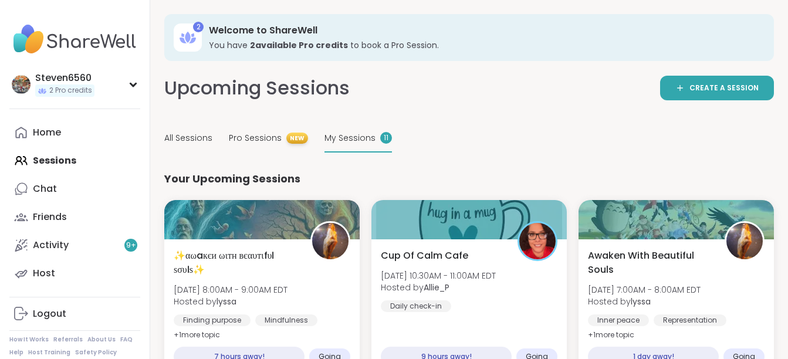
drag, startPoint x: 786, startPoint y: 342, endPoint x: 795, endPoint y: 352, distance: 13.8
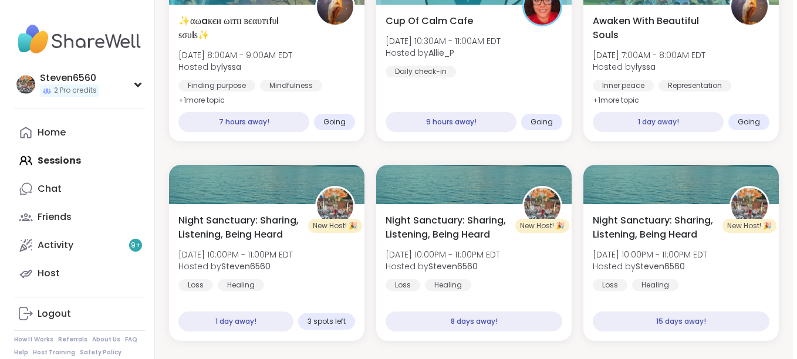
scroll to position [329, 0]
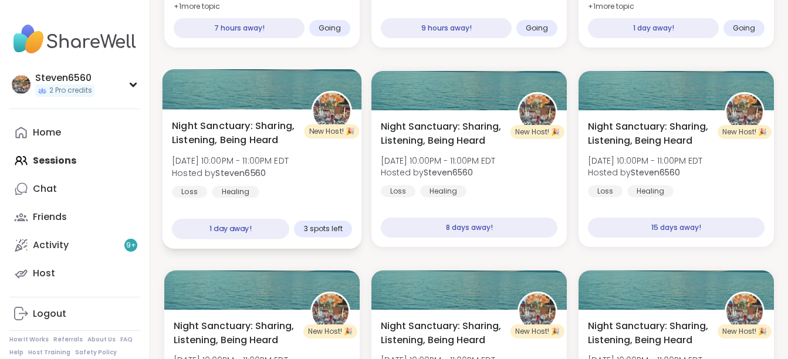
click at [283, 124] on span "Night Sanctuary: Sharing, Listening, Being Heard" at bounding box center [235, 133] width 126 height 29
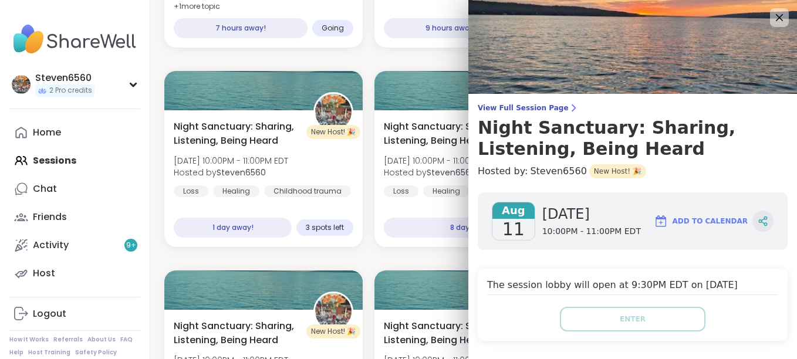
click at [759, 221] on icon at bounding box center [760, 221] width 3 height 3
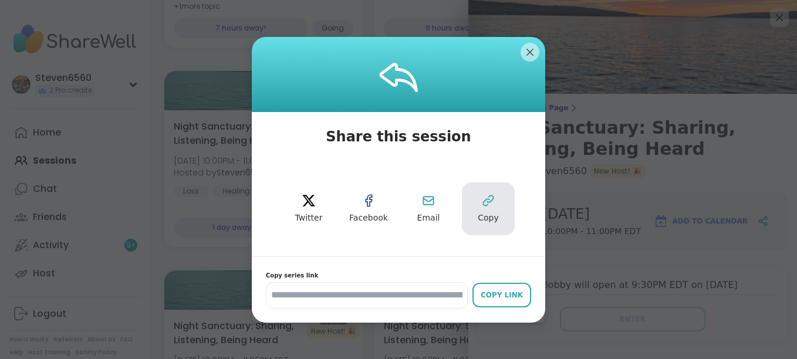
click at [486, 201] on icon at bounding box center [488, 200] width 10 height 10
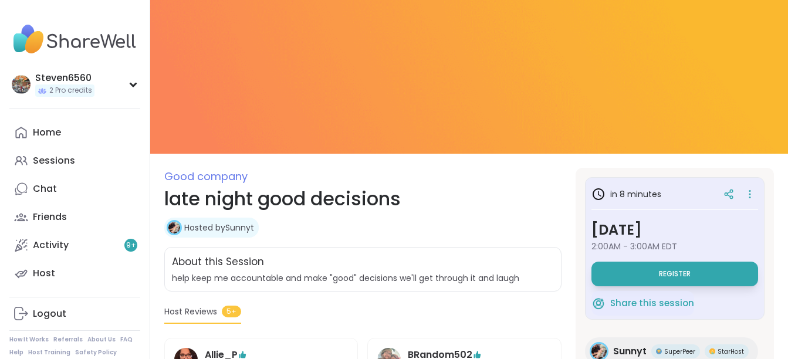
click at [456, 269] on div "About this Session" at bounding box center [363, 262] width 382 height 15
click at [454, 265] on div "About this Session" at bounding box center [363, 262] width 382 height 15
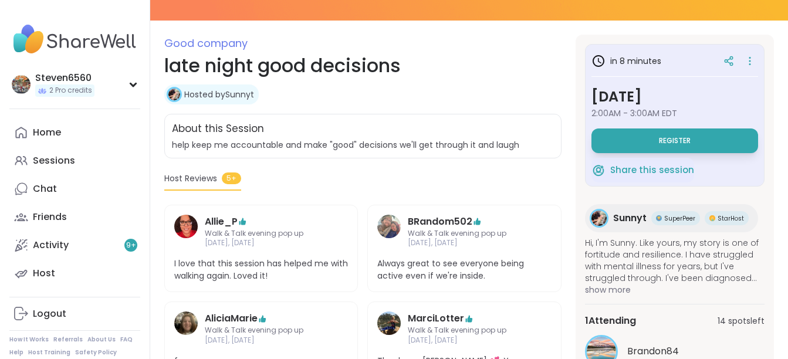
scroll to position [11, 0]
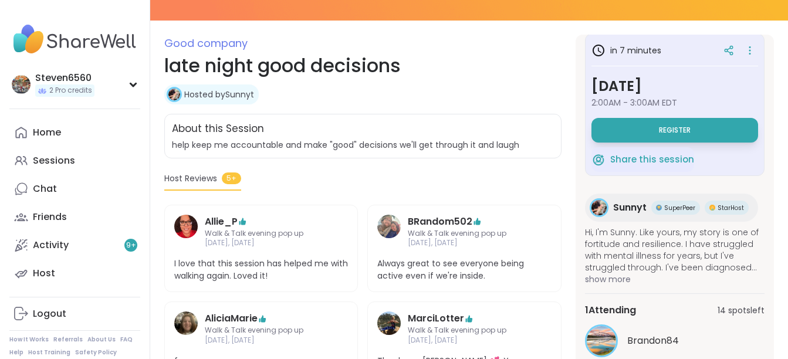
click at [689, 91] on h3 "[DATE]" at bounding box center [675, 86] width 167 height 21
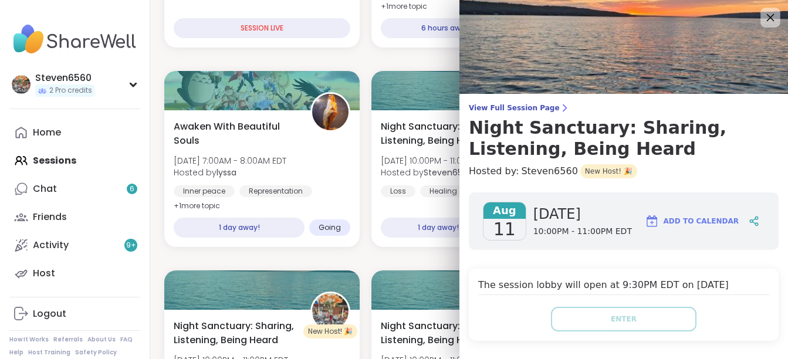
click at [767, 21] on icon at bounding box center [771, 18] width 8 height 8
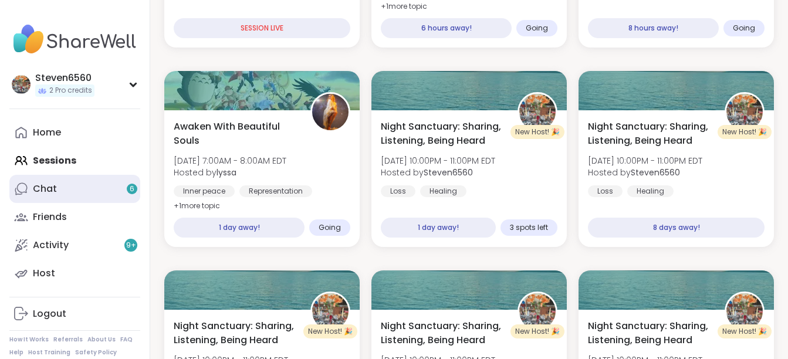
drag, startPoint x: 43, startPoint y: 187, endPoint x: 136, endPoint y: 195, distance: 93.1
click at [136, 195] on link "Chat 6" at bounding box center [74, 189] width 131 height 28
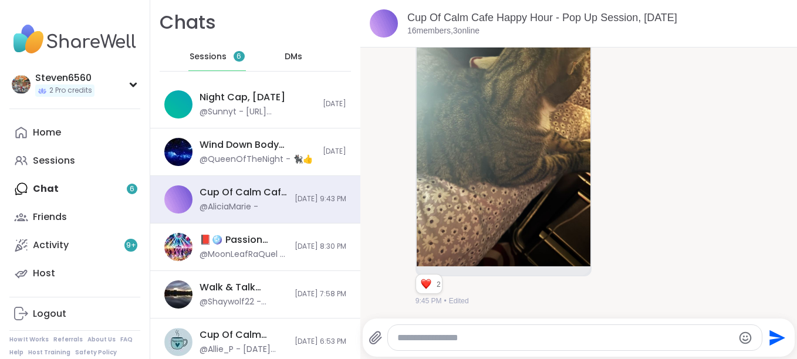
click at [136, 195] on div "Home Sessions Chat 6 Friends Activity 9 + Host" at bounding box center [74, 203] width 131 height 169
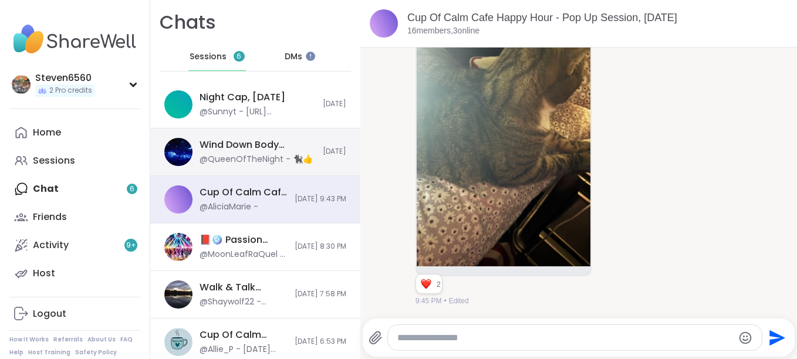
click at [243, 152] on div "Wind Down Body Doubling - Saturday, Aug 09 @QueenOfTheNight - 🐈‍⬛👍" at bounding box center [258, 152] width 116 height 27
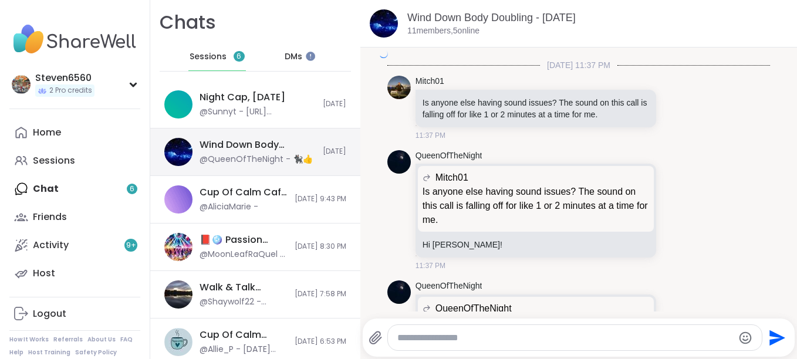
scroll to position [4741, 0]
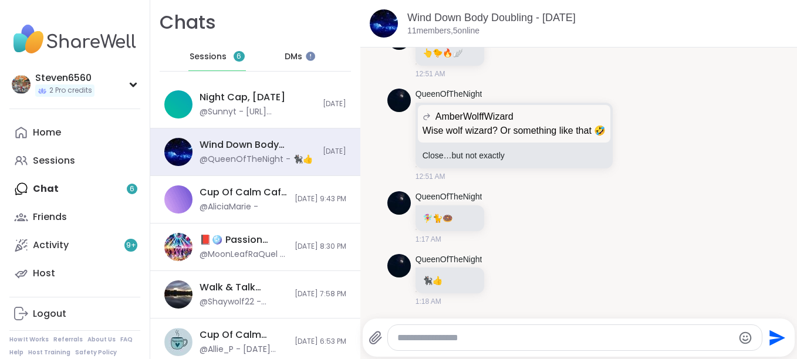
click at [226, 52] on div "Sessions 6" at bounding box center [217, 57] width 58 height 28
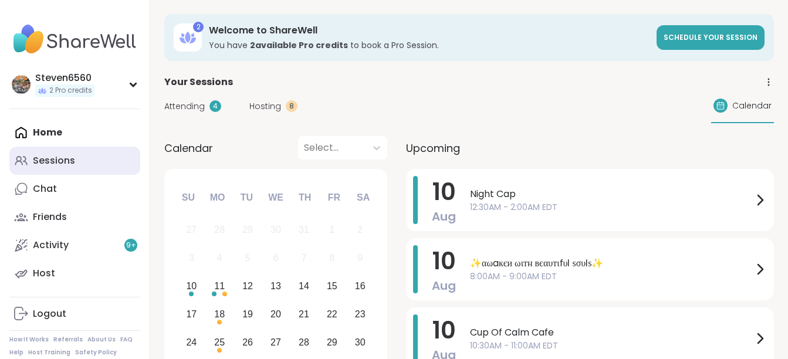
click at [53, 151] on link "Sessions" at bounding box center [74, 161] width 131 height 28
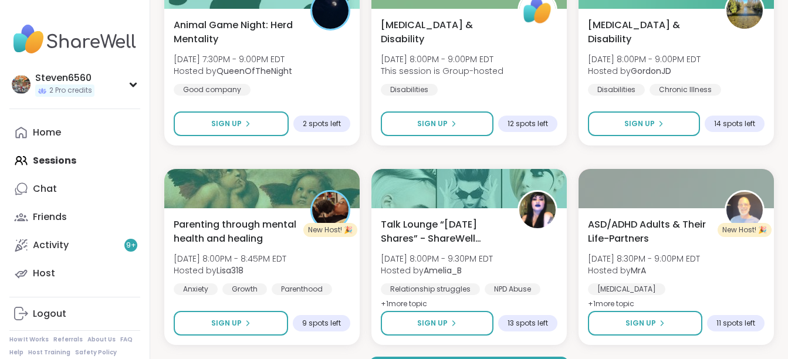
scroll to position [2304, 0]
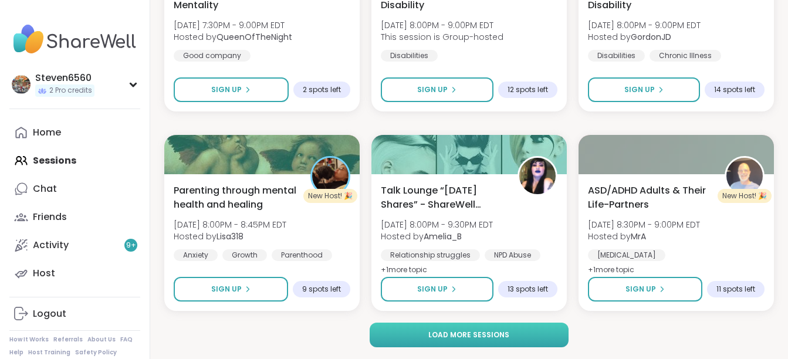
click at [467, 332] on span "Load more sessions" at bounding box center [469, 335] width 81 height 11
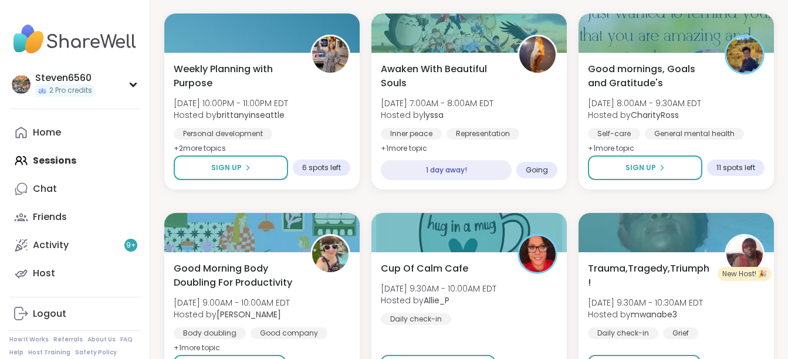
scroll to position [2836, 0]
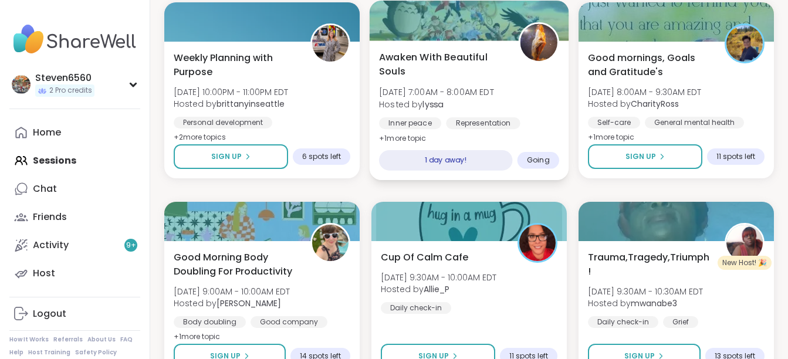
drag, startPoint x: 793, startPoint y: 352, endPoint x: 535, endPoint y: 114, distance: 351.5
click at [535, 114] on div "Awaken With Beautiful Souls Mon, Aug 11 | 7:00AM - 8:00AM EDT Hosted by lyssa I…" at bounding box center [469, 98] width 180 height 96
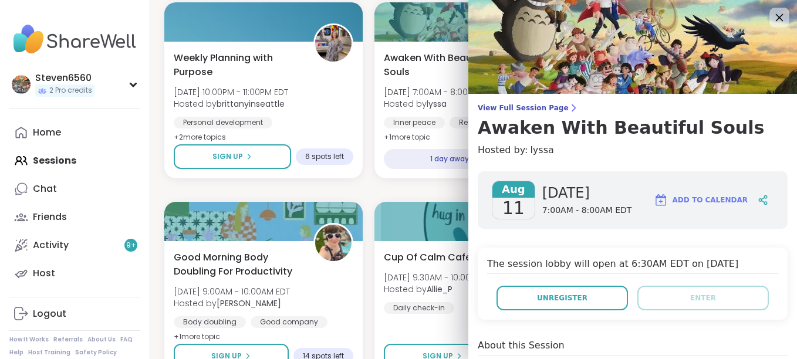
click at [772, 20] on icon at bounding box center [779, 17] width 15 height 15
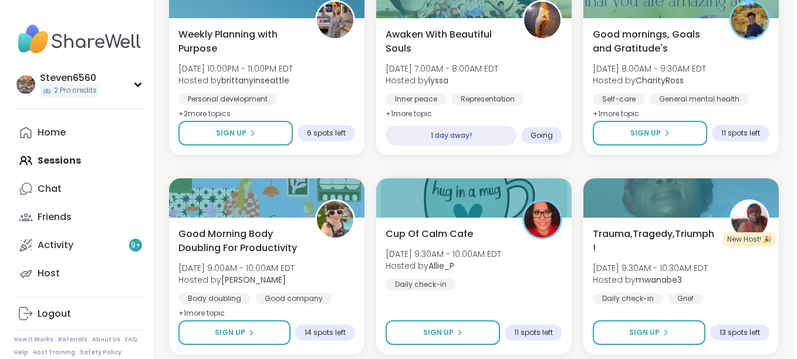
scroll to position [2914, 0]
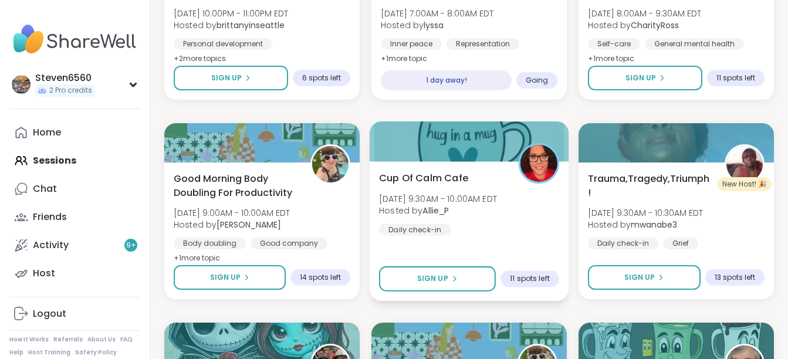
click at [476, 214] on span "Hosted by Allie_P" at bounding box center [438, 211] width 118 height 12
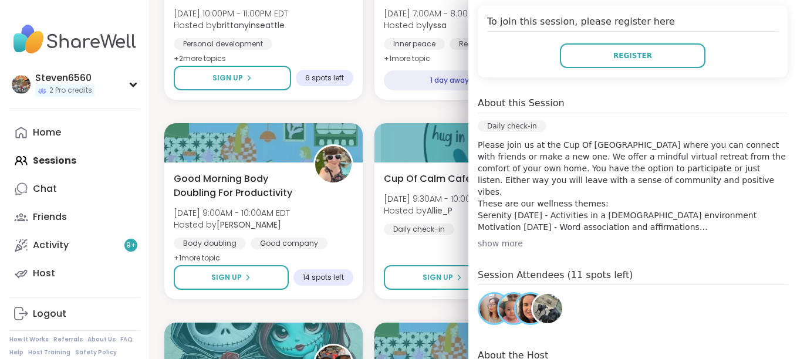
scroll to position [258, 0]
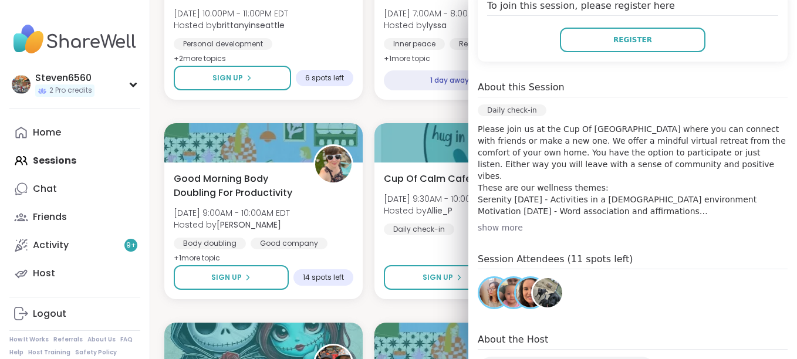
drag, startPoint x: 781, startPoint y: 352, endPoint x: 575, endPoint y: 305, distance: 210.8
click at [575, 305] on div "Session Attendees (11 spots left)" at bounding box center [633, 283] width 310 height 62
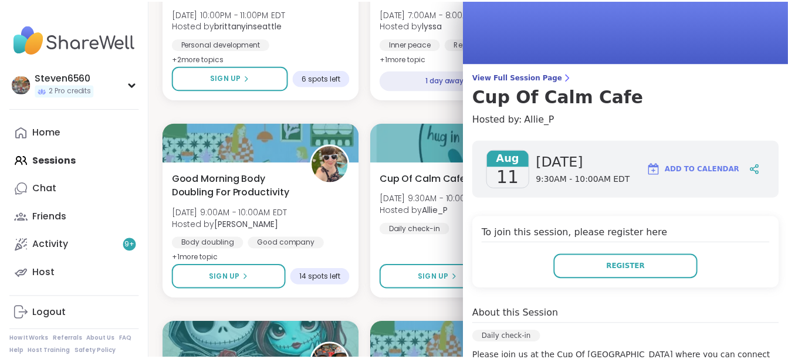
scroll to position [0, 0]
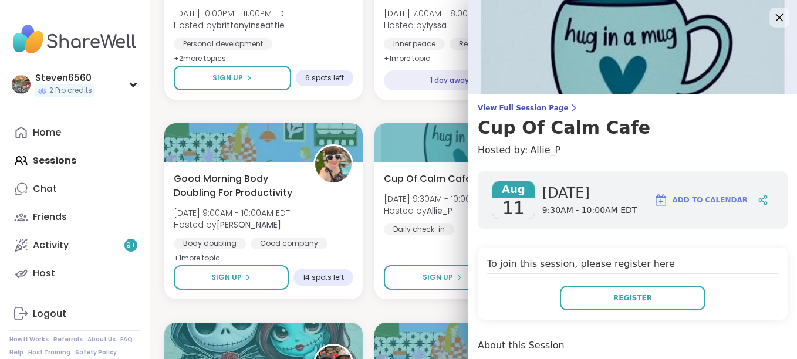
click at [772, 14] on icon at bounding box center [779, 17] width 15 height 15
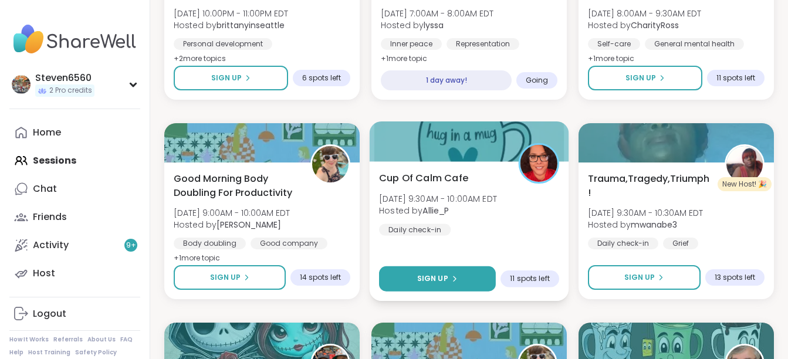
click at [419, 275] on span "Sign Up" at bounding box center [432, 279] width 31 height 11
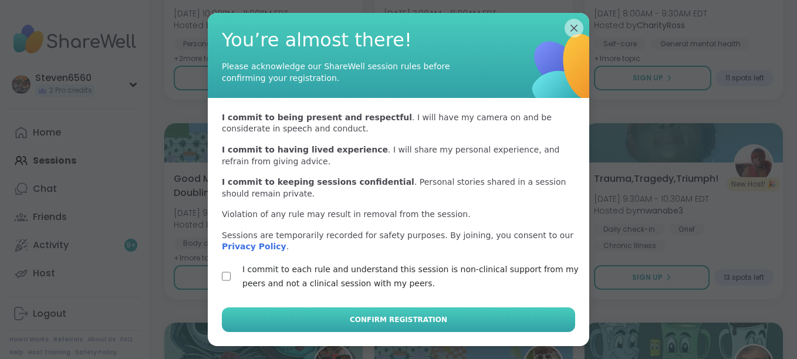
click at [278, 312] on button "Confirm Registration" at bounding box center [398, 320] width 353 height 25
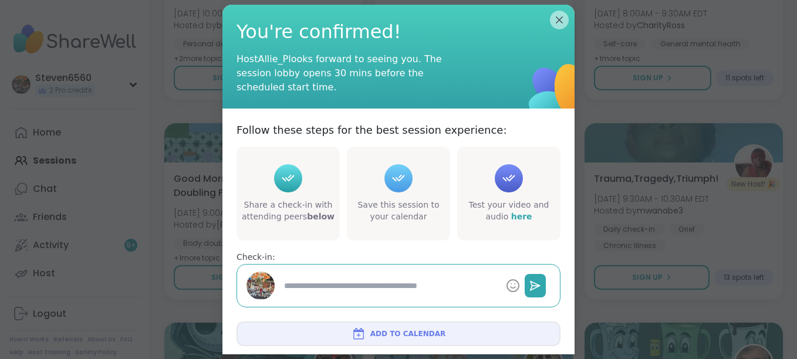
type textarea "*"
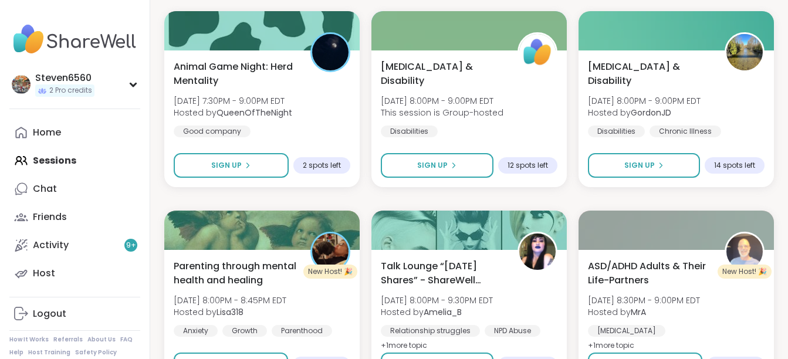
scroll to position [2217, 0]
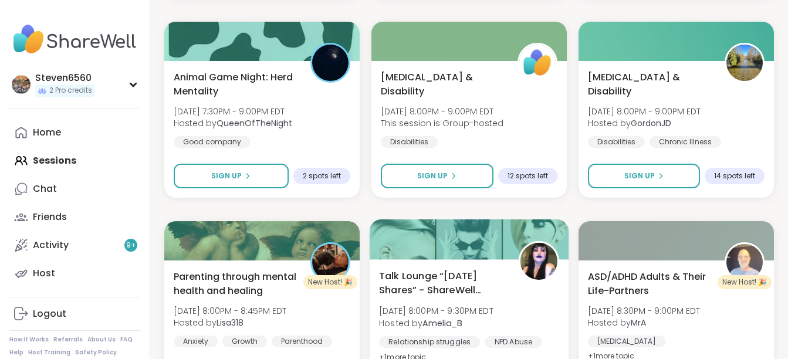
click at [427, 263] on div "Talk Lounge “Sunday Shares” - ShareWell Sisters Sun, Aug 10 | 8:00PM - 9:30PM E…" at bounding box center [470, 329] width 200 height 140
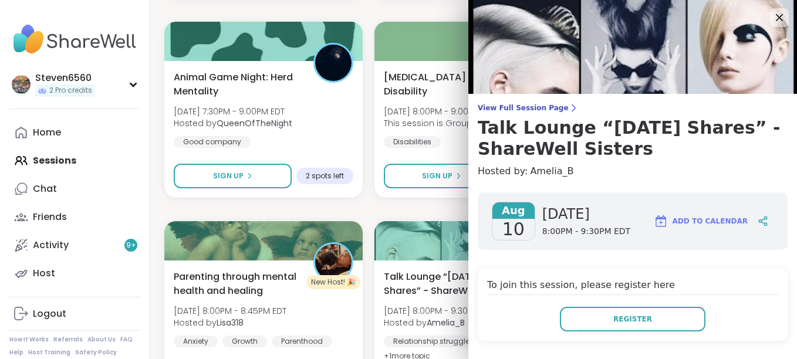
click at [604, 83] on img at bounding box center [632, 47] width 329 height 94
click at [605, 103] on div "View Full Session Page Talk Lounge “Sunday Shares” - ShareWell Sisters Hosted b…" at bounding box center [632, 329] width 329 height 658
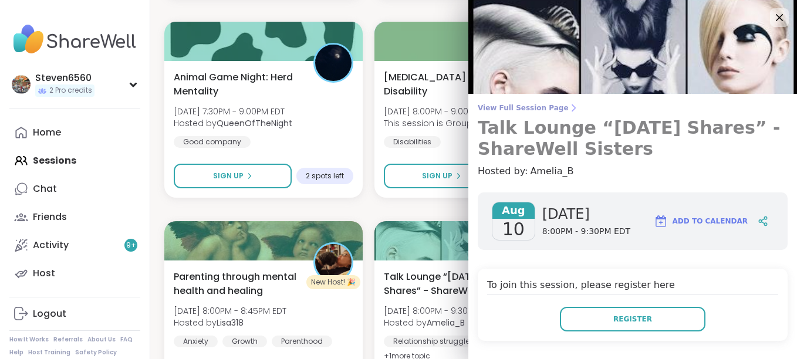
click at [617, 129] on h3 "Talk Lounge “[DATE] Shares” - ShareWell Sisters" at bounding box center [633, 138] width 310 height 42
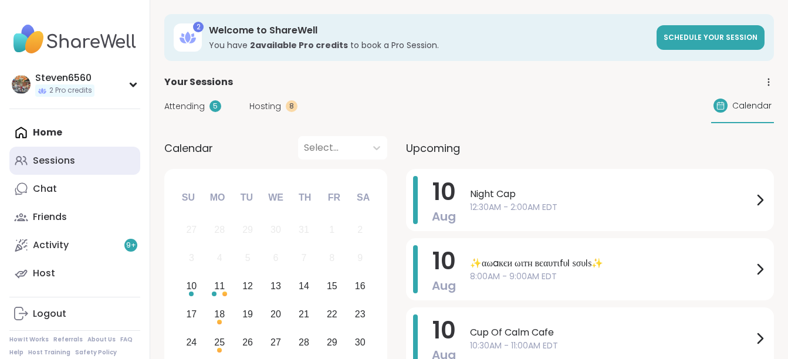
click at [60, 154] on div "Sessions" at bounding box center [54, 160] width 42 height 13
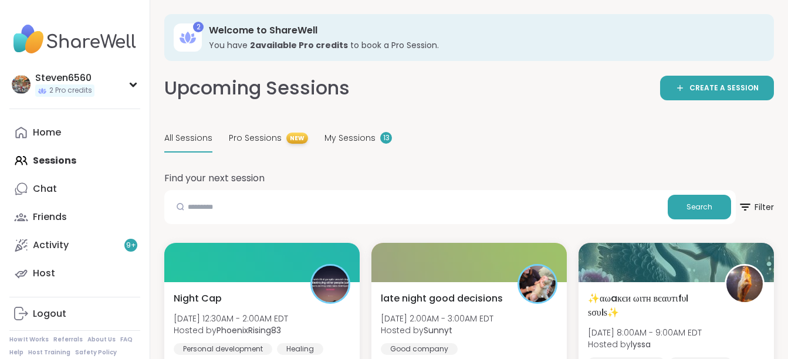
scroll to position [314, 0]
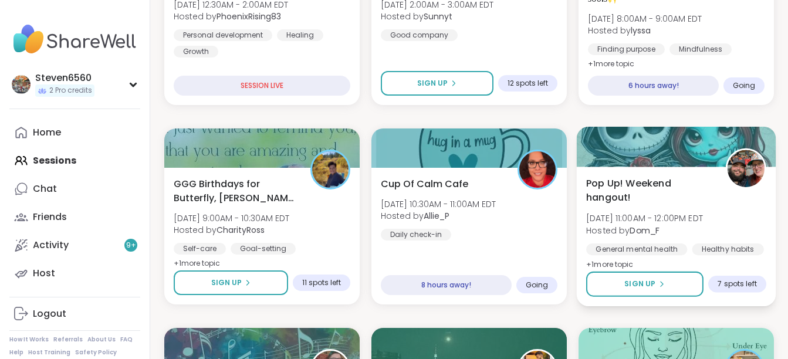
drag, startPoint x: 786, startPoint y: 359, endPoint x: 760, endPoint y: 278, distance: 85.0
click at [760, 278] on div "7 spots left" at bounding box center [738, 284] width 58 height 17
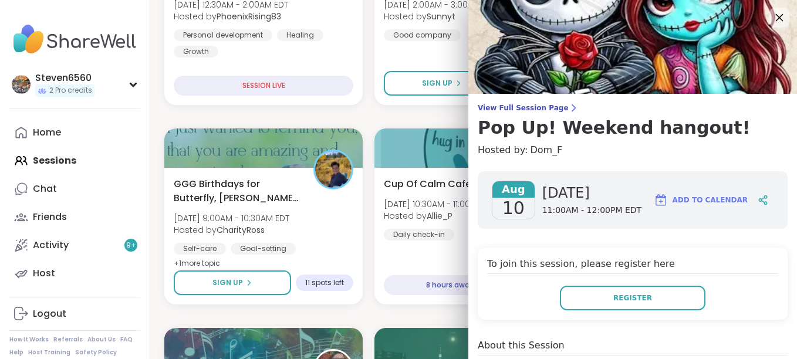
click at [772, 19] on icon at bounding box center [779, 17] width 15 height 15
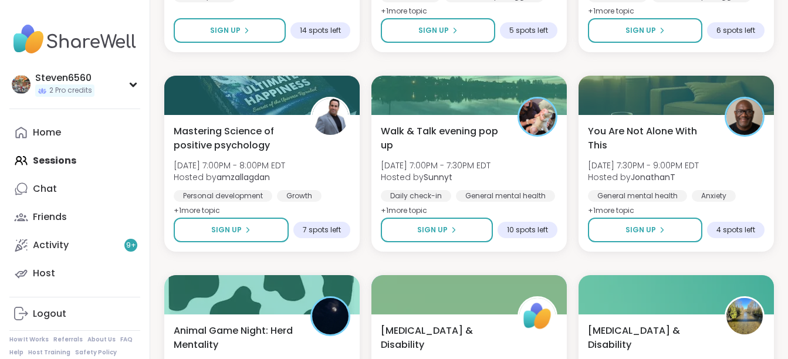
scroll to position [1966, 0]
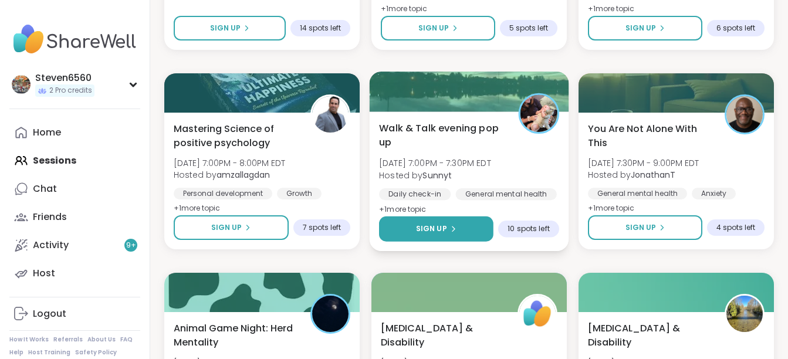
click at [426, 226] on span "Sign Up" at bounding box center [431, 229] width 31 height 11
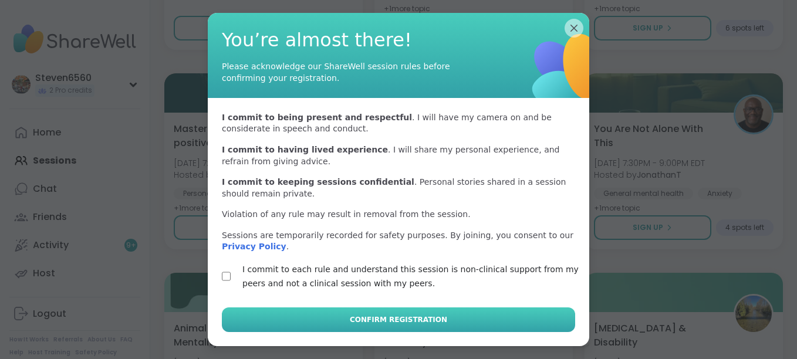
click at [286, 314] on button "Confirm Registration" at bounding box center [398, 320] width 353 height 25
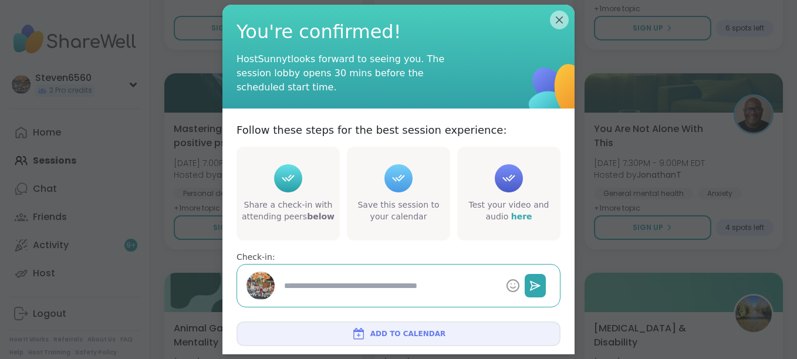
type textarea "*"
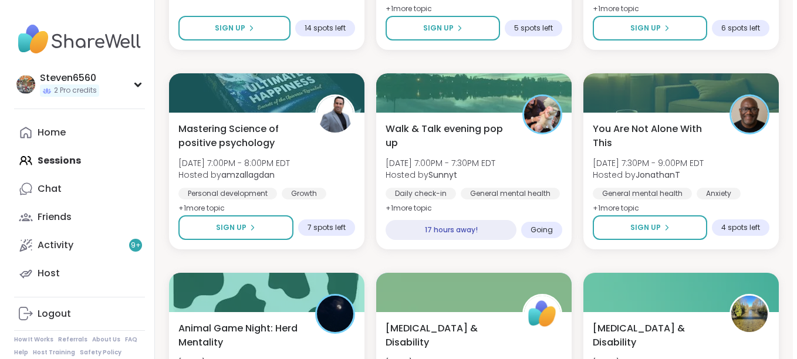
scroll to position [2008, 0]
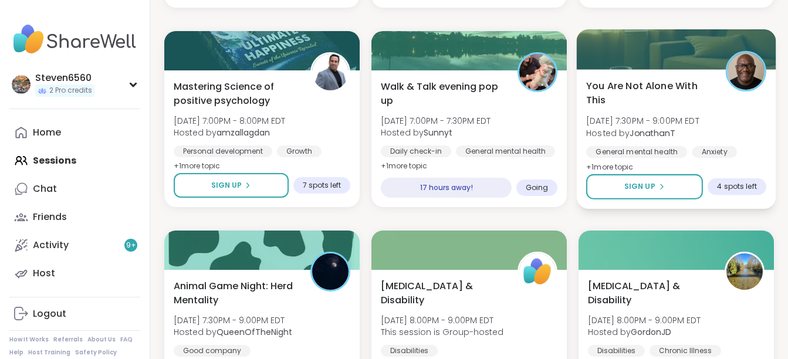
click at [650, 102] on span "You Are Not Alone With This" at bounding box center [649, 93] width 126 height 29
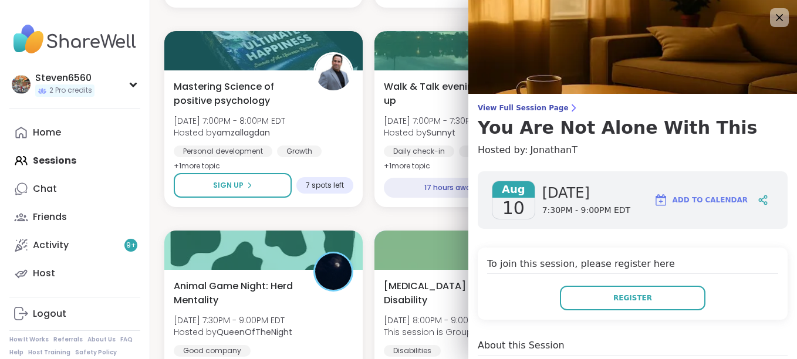
click at [639, 70] on img at bounding box center [632, 47] width 329 height 94
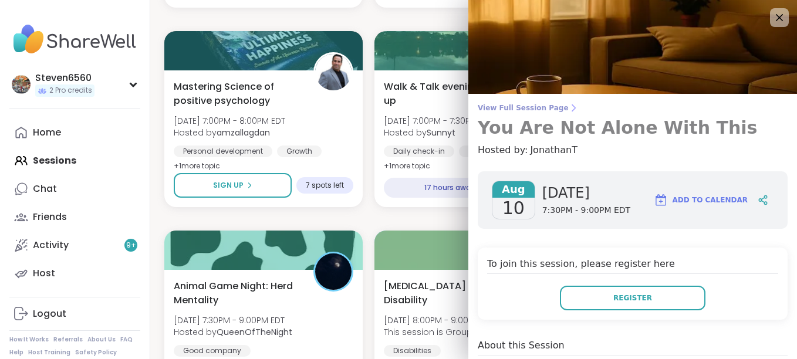
drag, startPoint x: 618, startPoint y: 101, endPoint x: 619, endPoint y: 116, distance: 15.3
click at [619, 116] on div "View Full Session Page You Are Not Alone With This Hosted by: [PERSON_NAME] [DA…" at bounding box center [632, 353] width 329 height 707
click at [619, 117] on h3 "You Are Not Alone With This" at bounding box center [633, 127] width 310 height 21
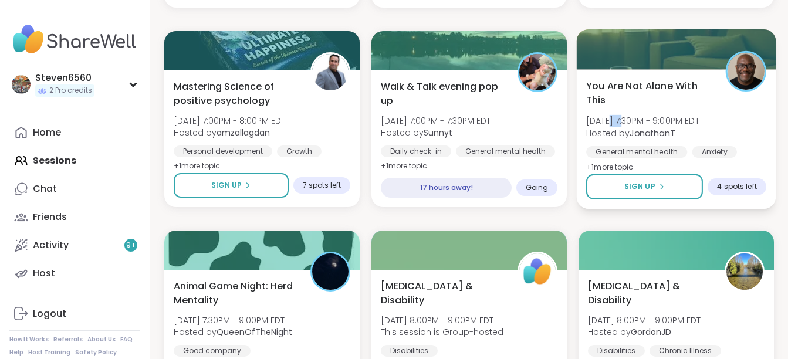
click at [619, 116] on span "[DATE] 7:30PM - 9:00PM EDT" at bounding box center [642, 121] width 113 height 12
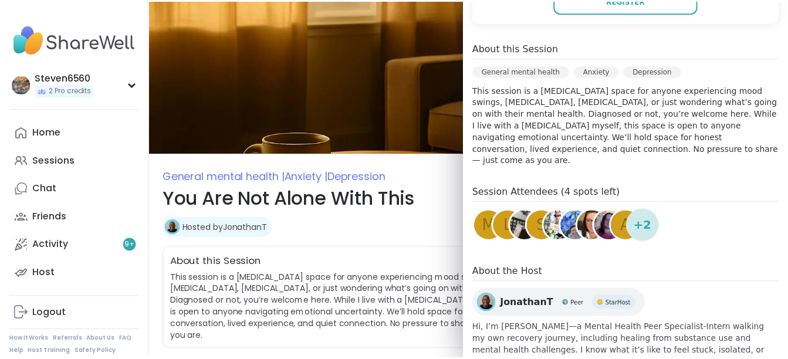
scroll to position [336, 0]
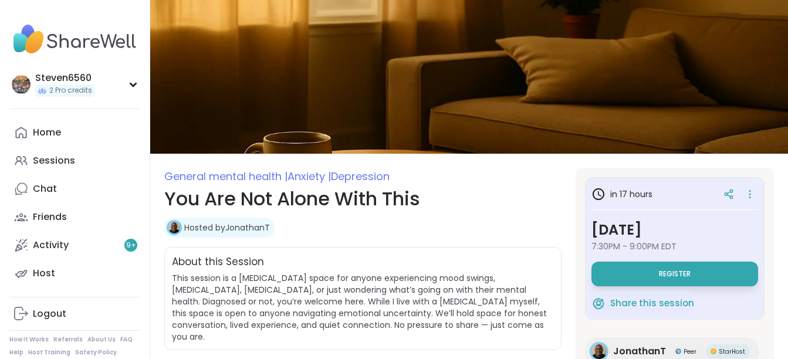
drag, startPoint x: 791, startPoint y: 10, endPoint x: 749, endPoint y: 72, distance: 75.2
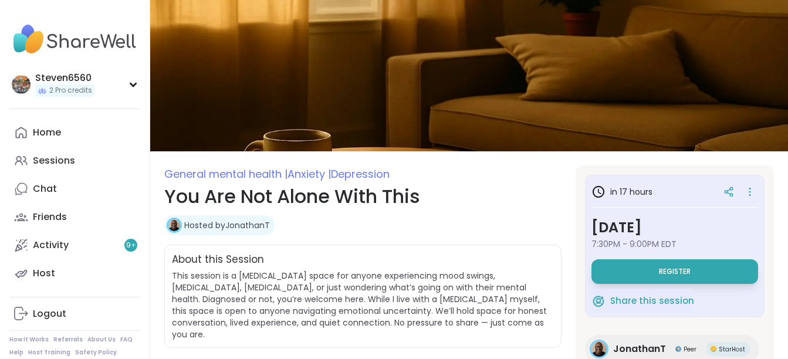
click at [486, 166] on span "General mental [MEDICAL_DATA] | [MEDICAL_DATA]" at bounding box center [362, 174] width 397 height 17
click at [518, 199] on h1 "You Are Not Alone With This" at bounding box center [362, 197] width 397 height 28
